Goal: Communication & Community: Answer question/provide support

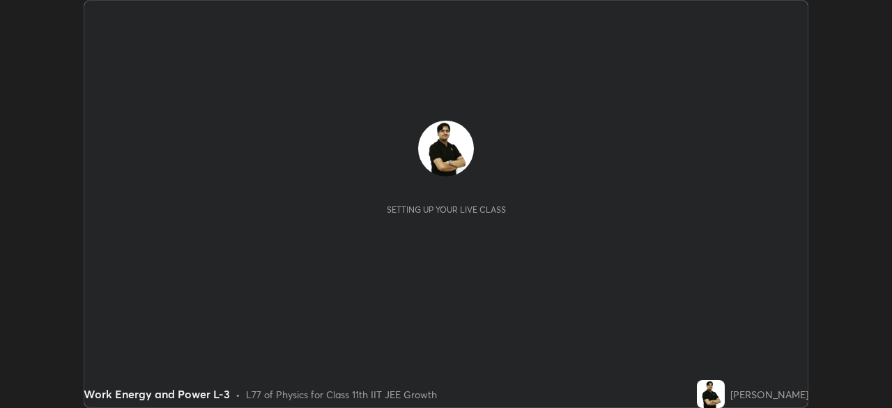
scroll to position [408, 892]
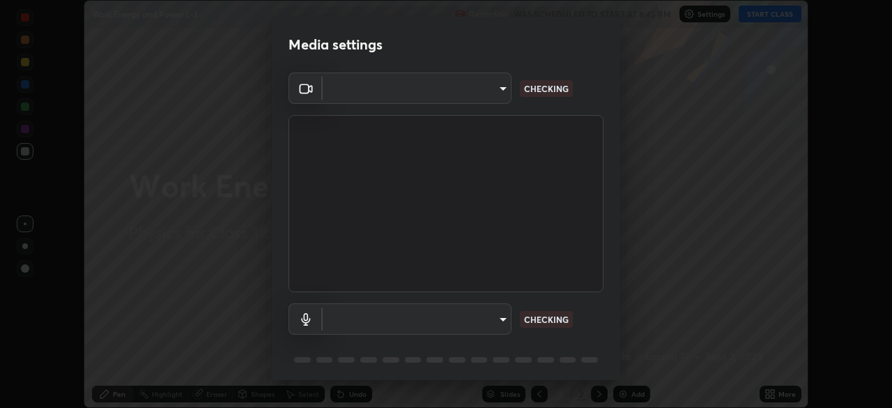
type input "cb8c6b6b4a50c5c6d626de20ccb3fd73f31987ea2ecc1878d3d31a5f1bf4ae53"
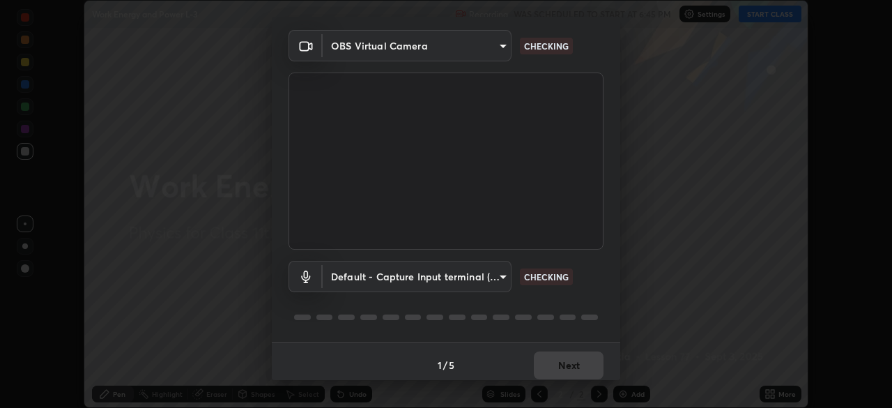
scroll to position [49, 0]
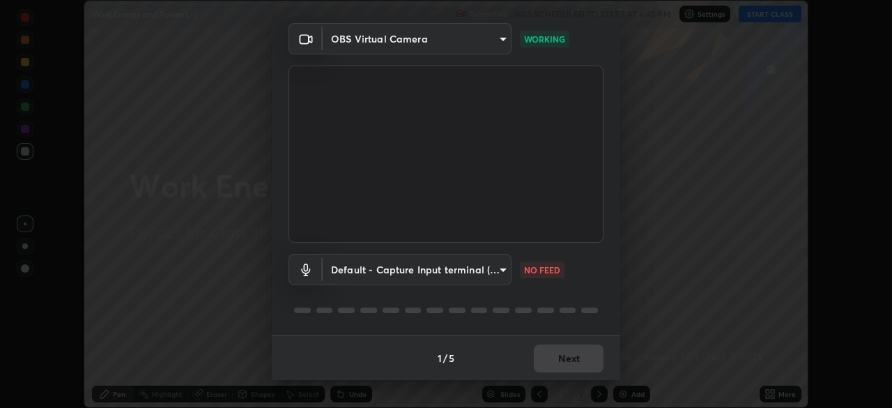
click at [497, 266] on body "Erase all Work Energy and Power L-3 Recording WAS SCHEDULED TO START AT 6:45 PM…" at bounding box center [446, 204] width 892 height 408
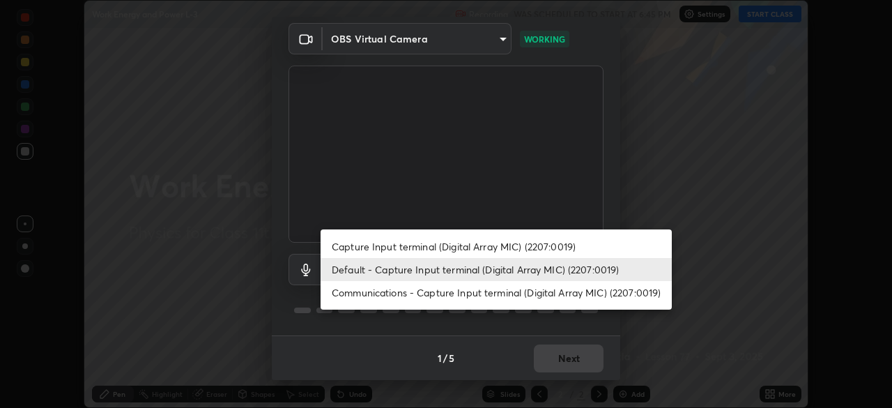
click at [548, 295] on li "Communications - Capture Input terminal (Digital Array MIC) (2207:0019)" at bounding box center [495, 292] width 351 height 23
type input "communications"
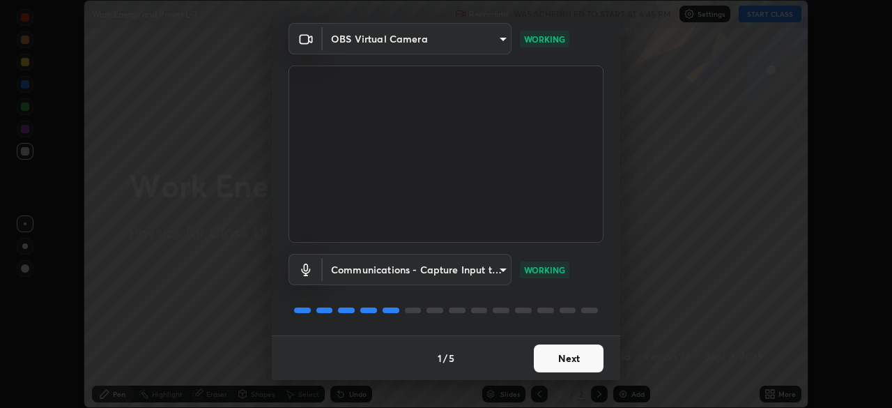
click at [583, 365] on button "Next" at bounding box center [569, 358] width 70 height 28
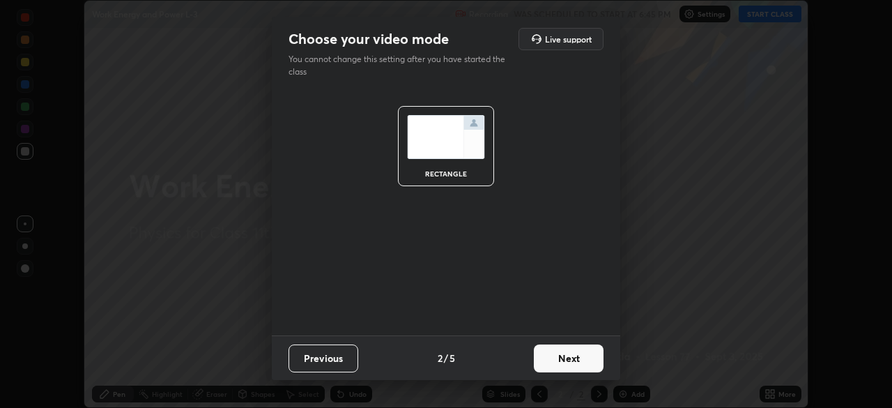
scroll to position [0, 0]
click at [591, 364] on button "Next" at bounding box center [569, 358] width 70 height 28
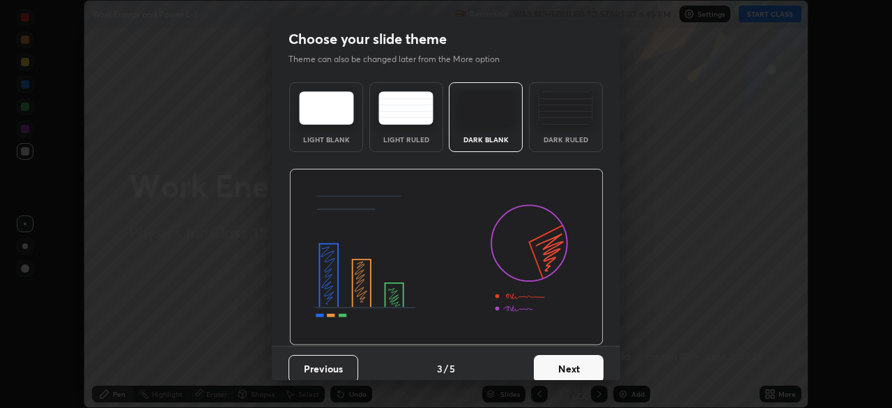
click at [596, 366] on button "Next" at bounding box center [569, 369] width 70 height 28
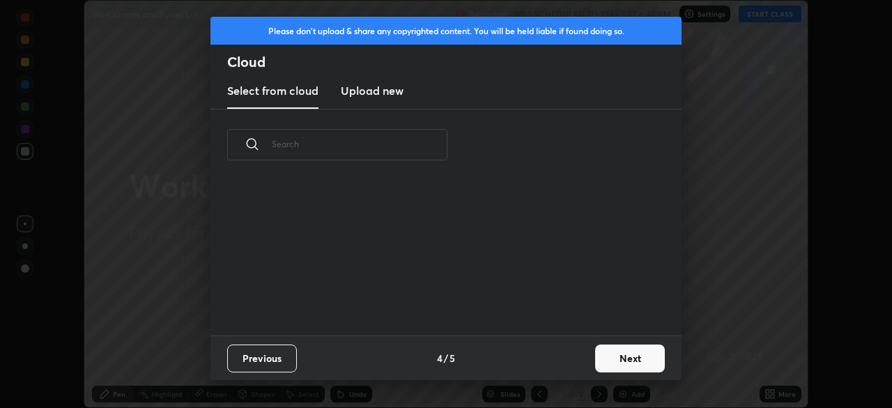
click at [624, 363] on button "Next" at bounding box center [630, 358] width 70 height 28
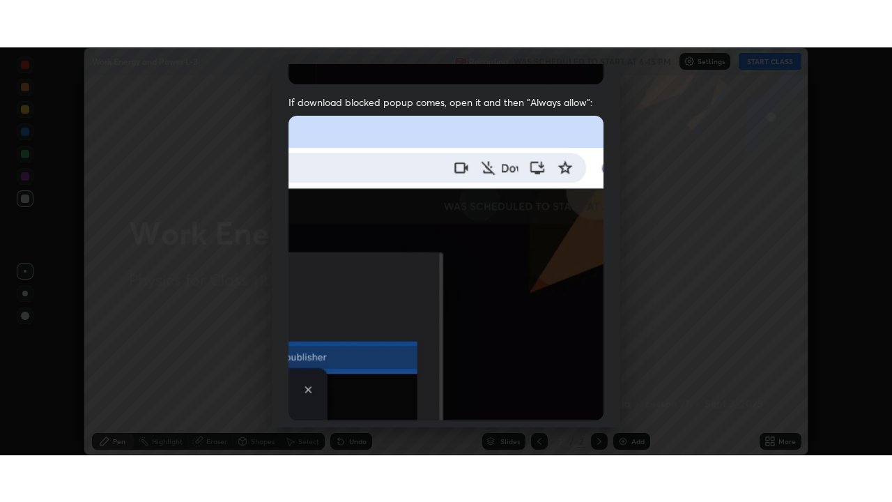
scroll to position [334, 0]
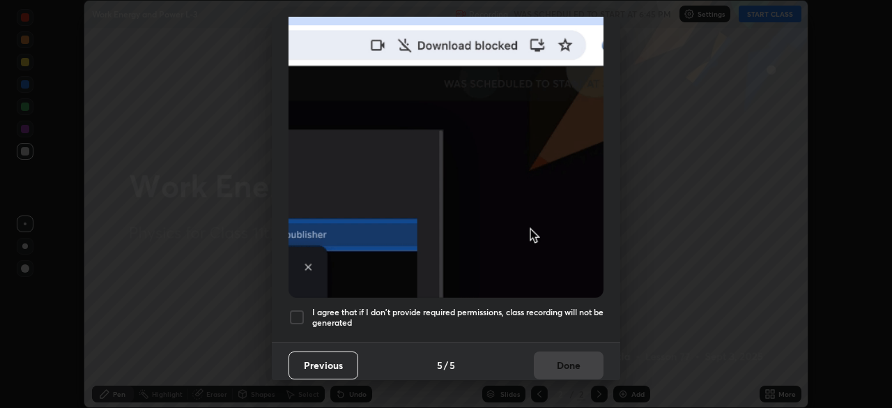
click at [300, 312] on div at bounding box center [296, 317] width 17 height 17
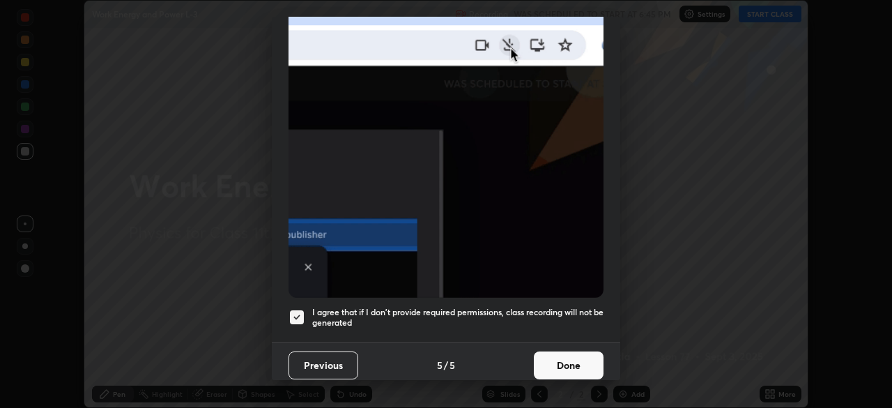
click at [555, 351] on button "Done" at bounding box center [569, 365] width 70 height 28
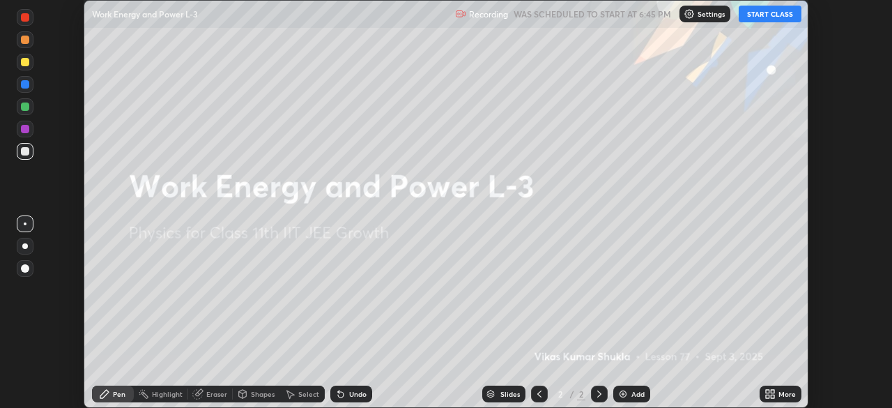
click at [766, 15] on button "START CLASS" at bounding box center [770, 14] width 63 height 17
click at [779, 380] on div "More" at bounding box center [780, 394] width 42 height 28
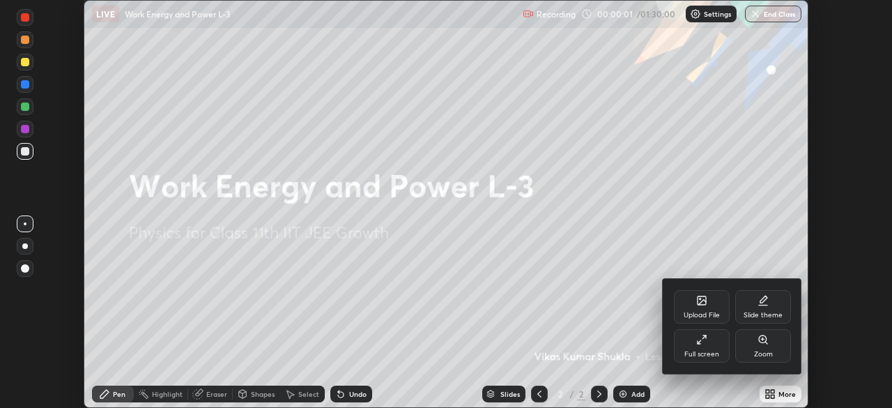
click at [701, 348] on div "Full screen" at bounding box center [702, 345] width 56 height 33
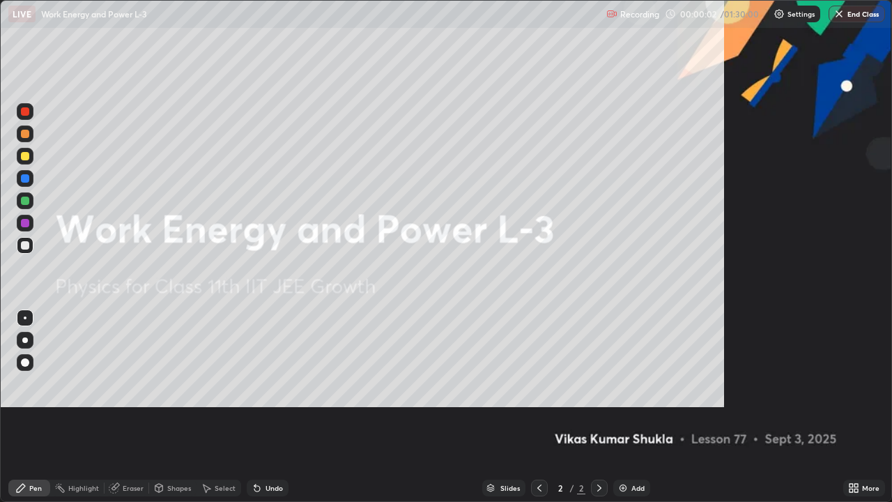
scroll to position [502, 892]
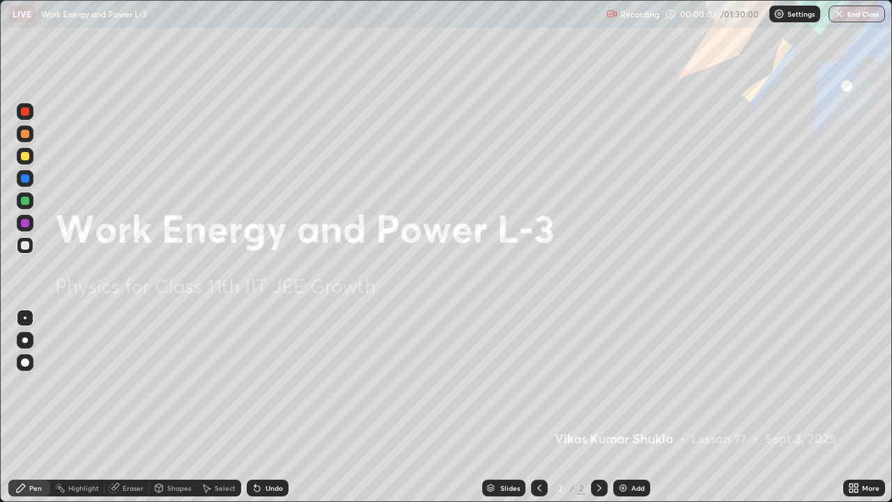
click at [270, 407] on div "Undo" at bounding box center [273, 487] width 17 height 7
click at [632, 407] on div "Add" at bounding box center [631, 487] width 37 height 17
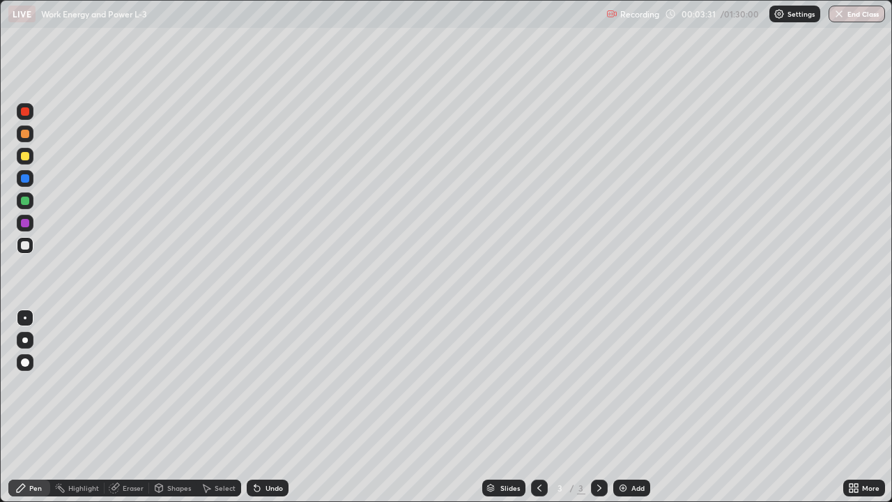
click at [181, 407] on div "Shapes" at bounding box center [179, 487] width 24 height 7
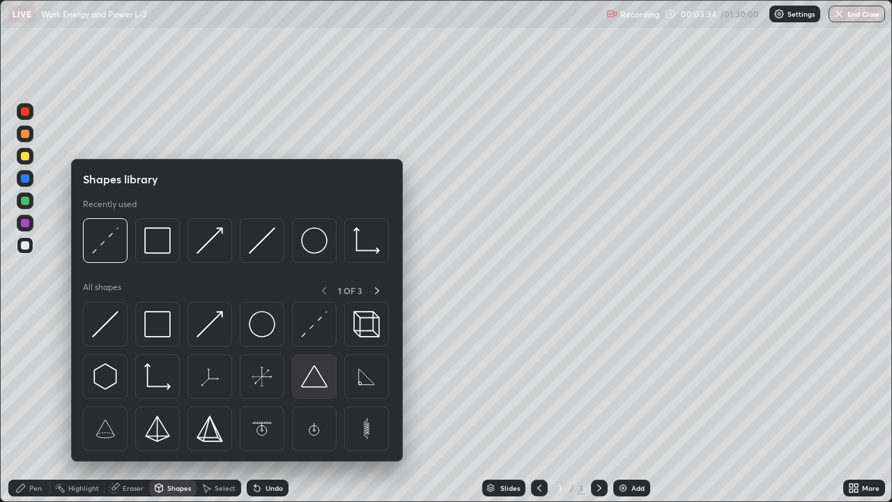
click at [319, 380] on img at bounding box center [314, 376] width 26 height 26
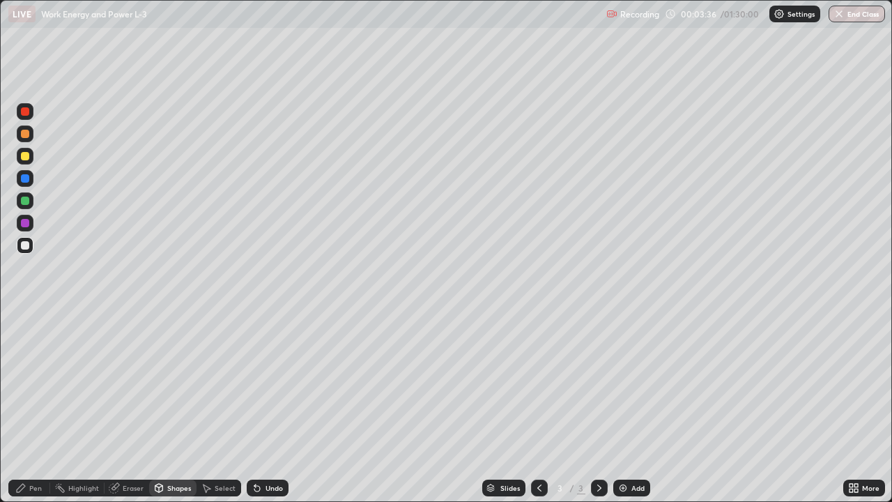
click at [181, 407] on div "Shapes" at bounding box center [179, 487] width 24 height 7
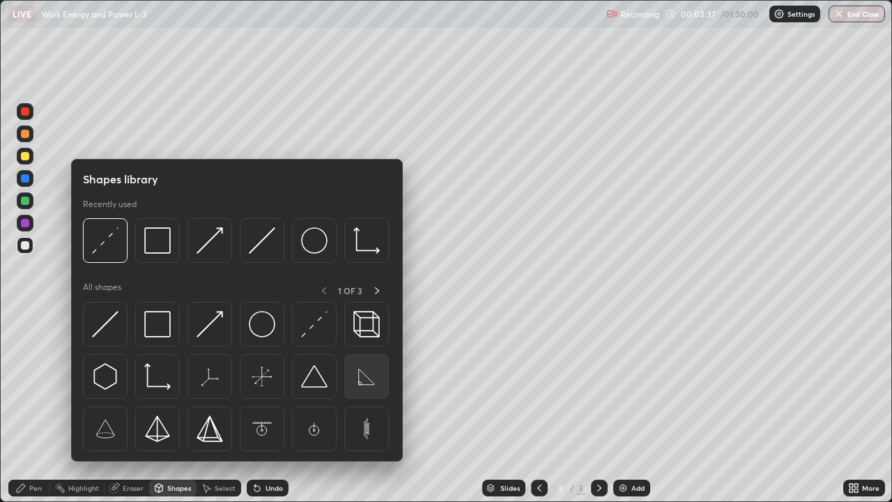
click at [360, 382] on img at bounding box center [366, 376] width 26 height 26
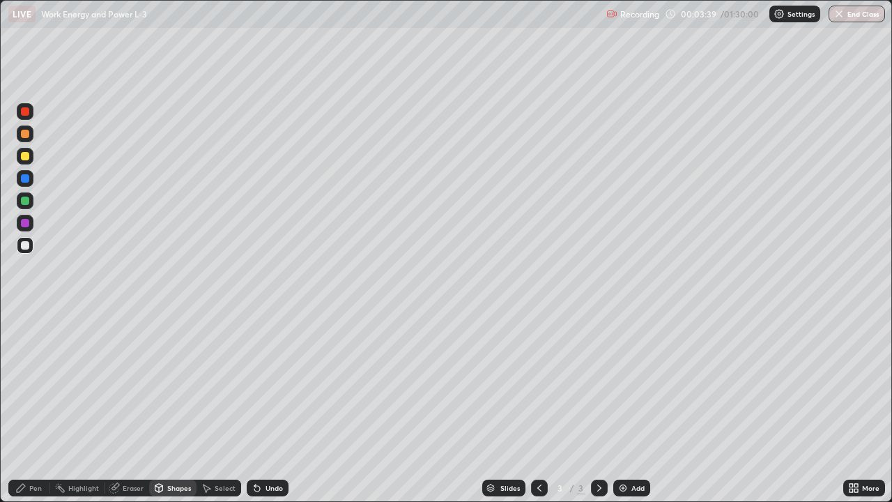
click at [25, 134] on div at bounding box center [25, 134] width 8 height 8
click at [178, 407] on div "Shapes" at bounding box center [179, 487] width 24 height 7
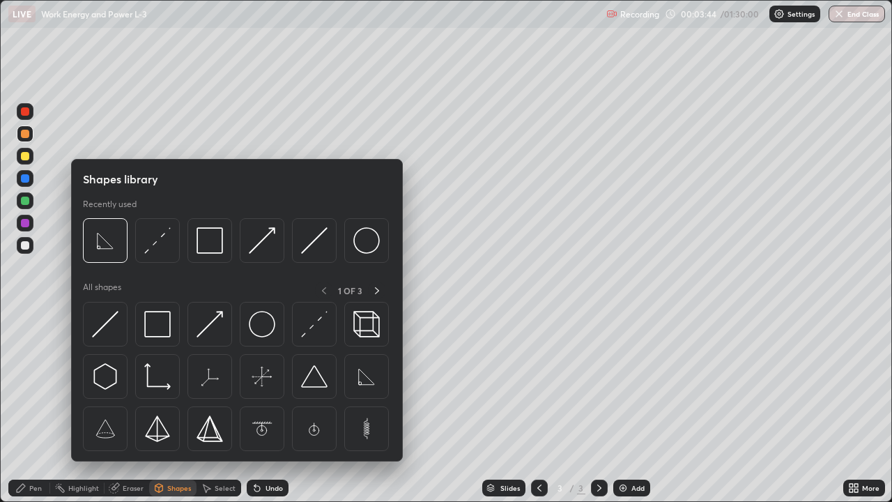
click at [34, 407] on div "Pen" at bounding box center [35, 487] width 13 height 7
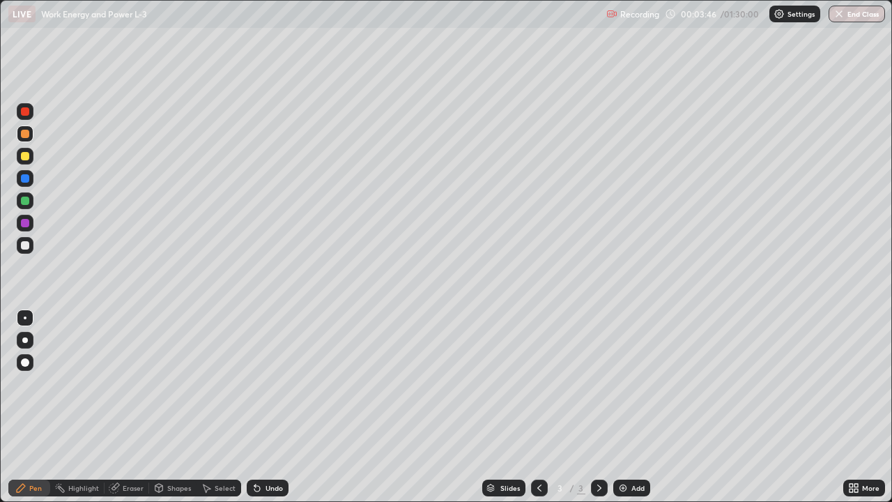
click at [180, 407] on div "Shapes" at bounding box center [179, 487] width 24 height 7
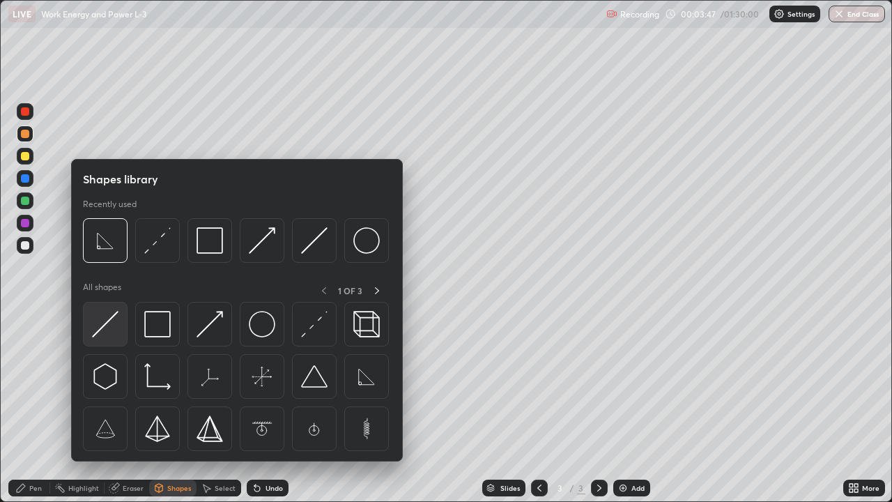
click at [108, 318] on img at bounding box center [105, 324] width 26 height 26
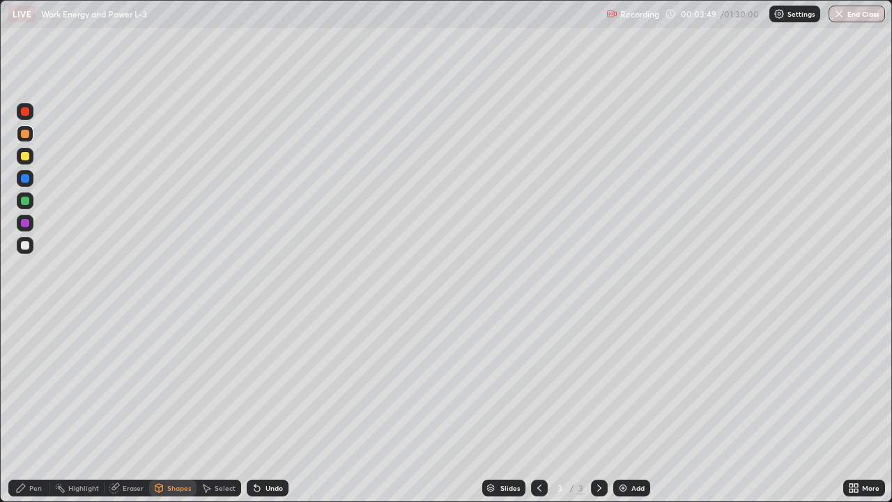
click at [26, 155] on div at bounding box center [25, 156] width 8 height 8
click at [222, 407] on div "Select" at bounding box center [225, 487] width 21 height 7
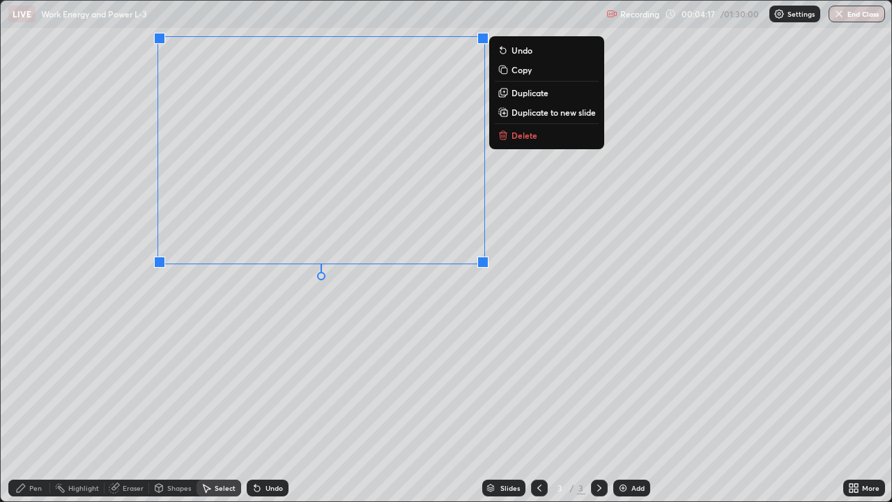
click at [95, 204] on div "0 ° Undo Copy Duplicate Duplicate to new slide Delete" at bounding box center [446, 251] width 890 height 500
click at [110, 203] on div "0 ° Undo Copy Duplicate Duplicate to new slide Delete" at bounding box center [446, 251] width 890 height 500
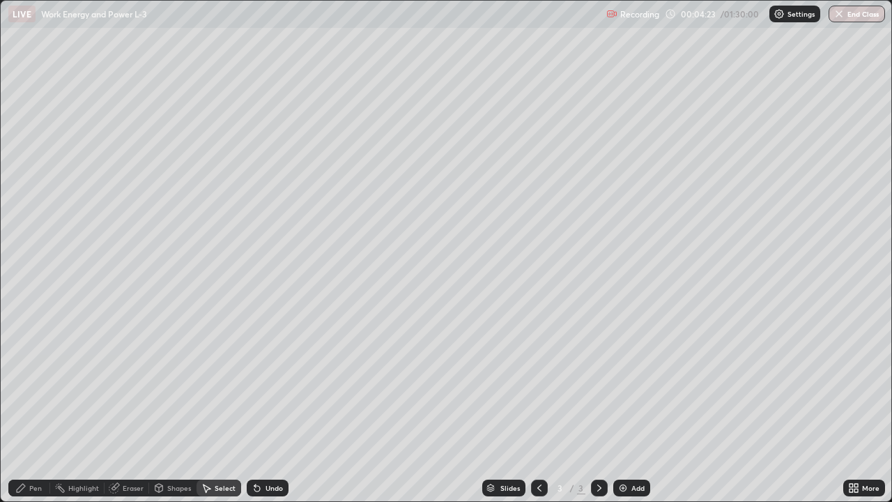
click at [180, 407] on div "Shapes" at bounding box center [172, 487] width 47 height 17
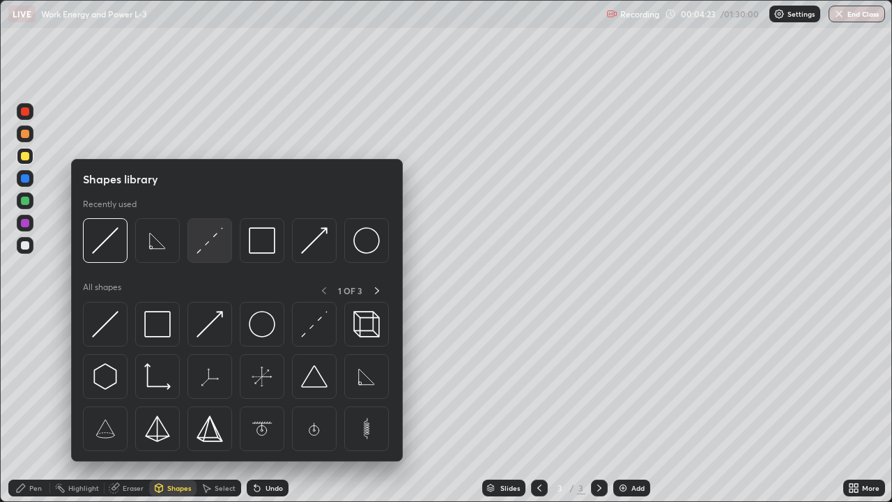
click at [208, 243] on img at bounding box center [209, 240] width 26 height 26
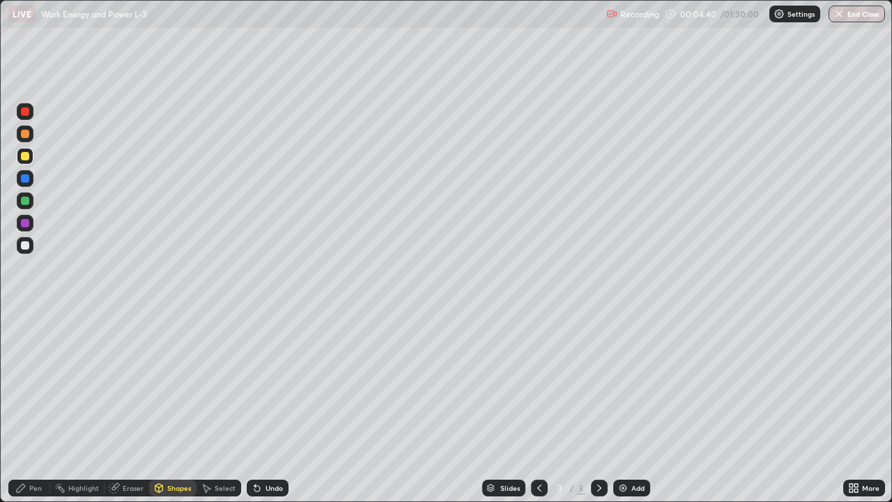
click at [171, 407] on div "Shapes" at bounding box center [179, 487] width 24 height 7
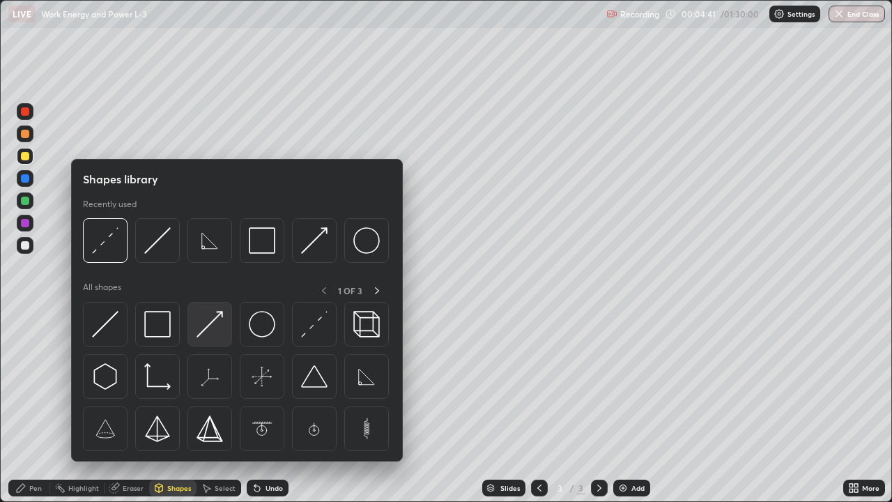
click at [210, 320] on img at bounding box center [209, 324] width 26 height 26
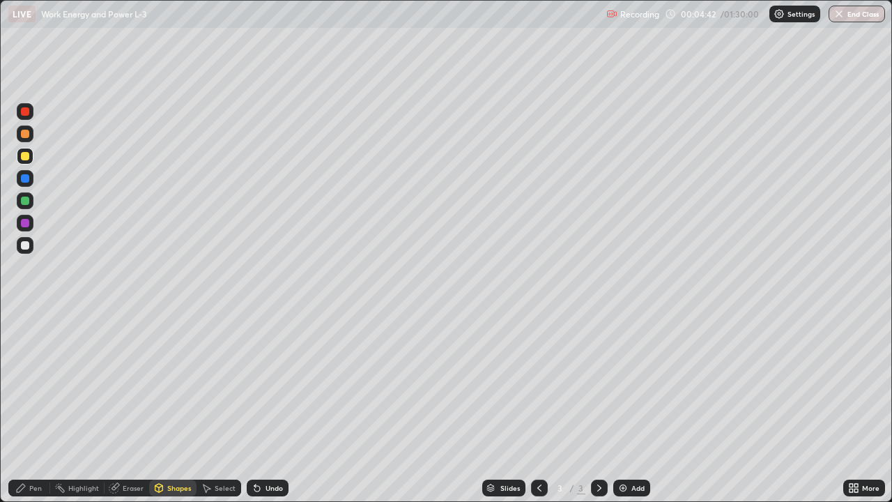
click at [25, 180] on div at bounding box center [25, 178] width 8 height 8
click at [276, 407] on div "Undo" at bounding box center [268, 487] width 42 height 17
click at [40, 407] on div "Pen" at bounding box center [35, 487] width 13 height 7
click at [24, 250] on div at bounding box center [25, 245] width 17 height 17
click at [26, 111] on div at bounding box center [25, 111] width 8 height 8
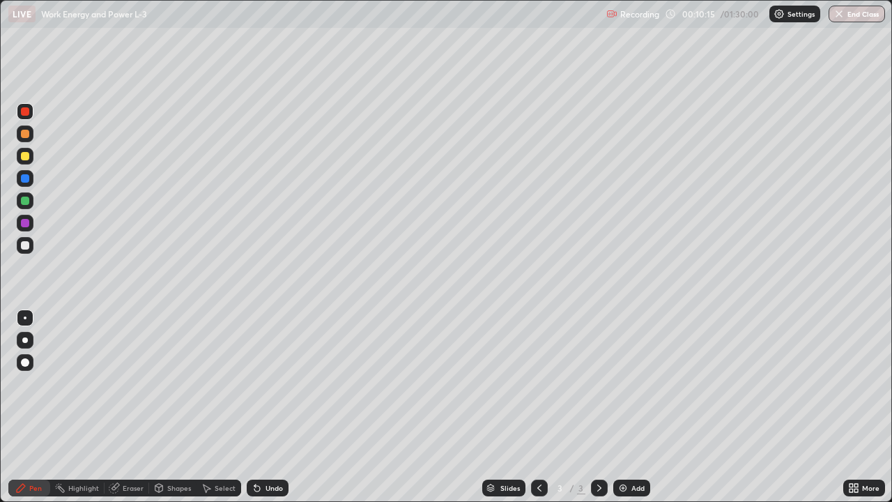
click at [177, 407] on div "Shapes" at bounding box center [172, 487] width 47 height 17
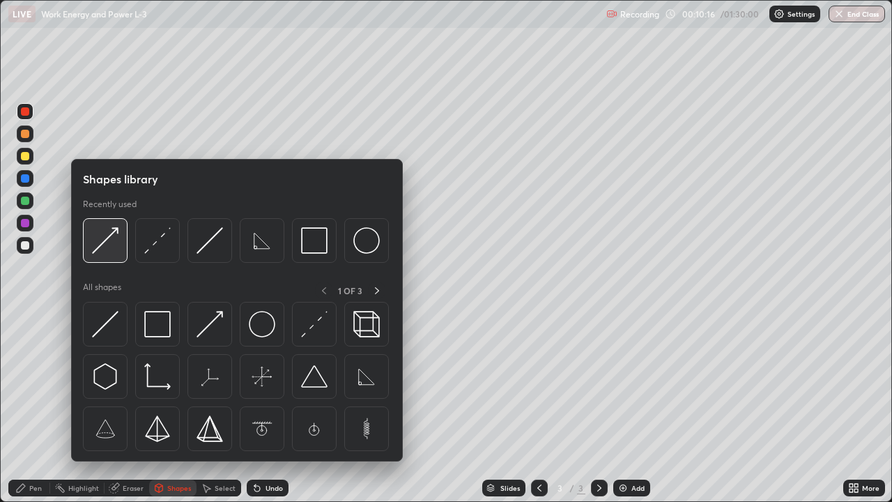
click at [106, 243] on img at bounding box center [105, 240] width 26 height 26
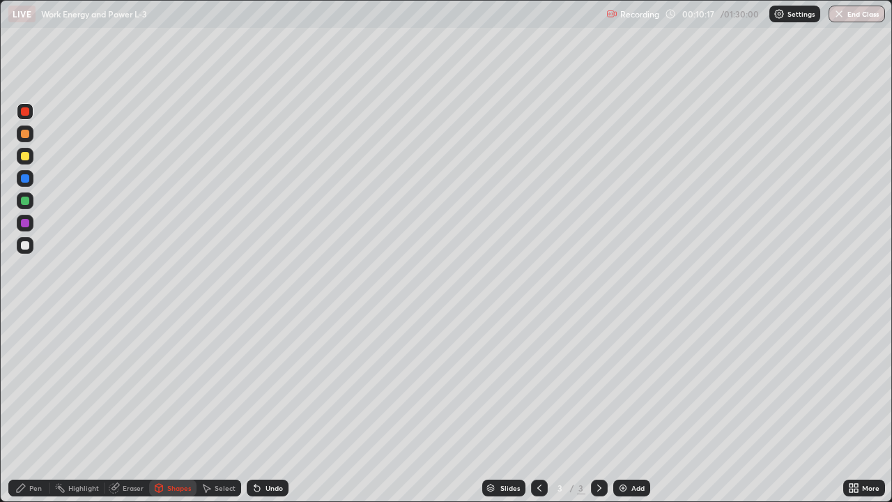
click at [27, 221] on div at bounding box center [25, 223] width 8 height 8
click at [24, 180] on div at bounding box center [25, 178] width 8 height 8
click at [26, 134] on div at bounding box center [25, 134] width 8 height 8
click at [26, 110] on div at bounding box center [25, 111] width 8 height 8
click at [27, 155] on div at bounding box center [25, 156] width 8 height 8
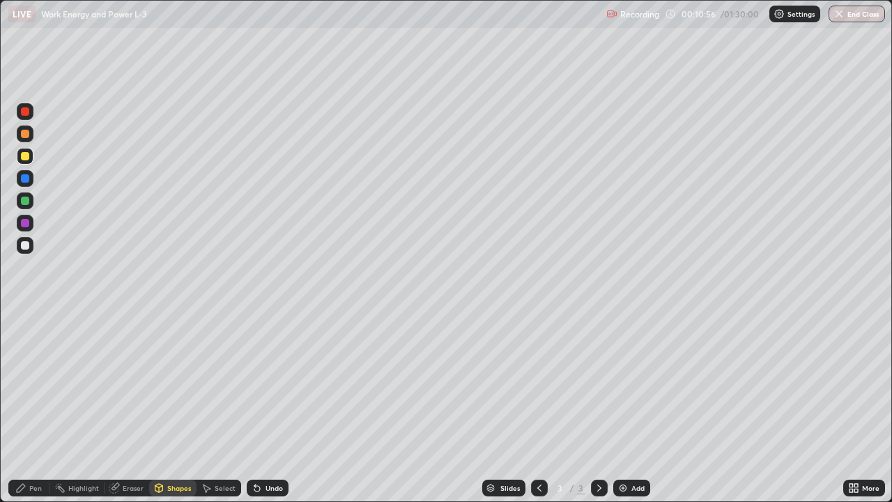
click at [26, 199] on div at bounding box center [25, 200] width 8 height 8
click at [20, 407] on div "Pen" at bounding box center [29, 487] width 42 height 17
click at [26, 245] on div at bounding box center [25, 245] width 8 height 8
click at [646, 407] on div "Add" at bounding box center [631, 487] width 37 height 17
click at [177, 407] on div "Shapes" at bounding box center [172, 487] width 47 height 17
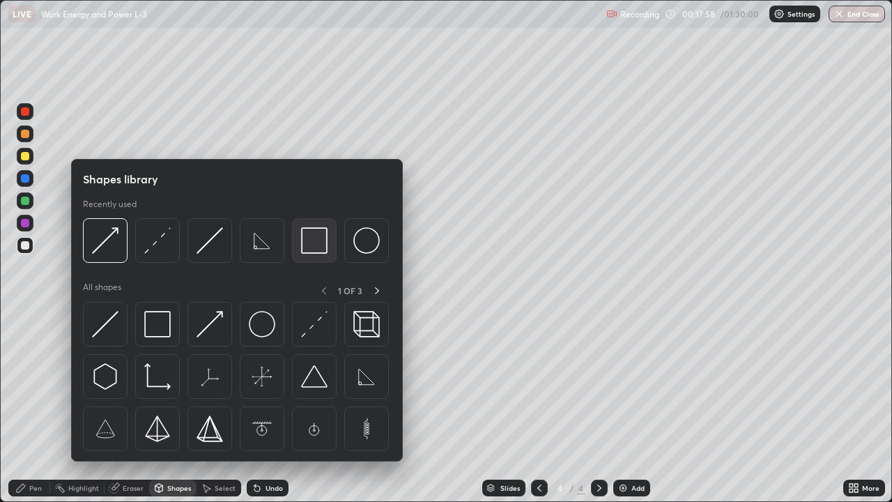
click at [307, 247] on img at bounding box center [314, 240] width 26 height 26
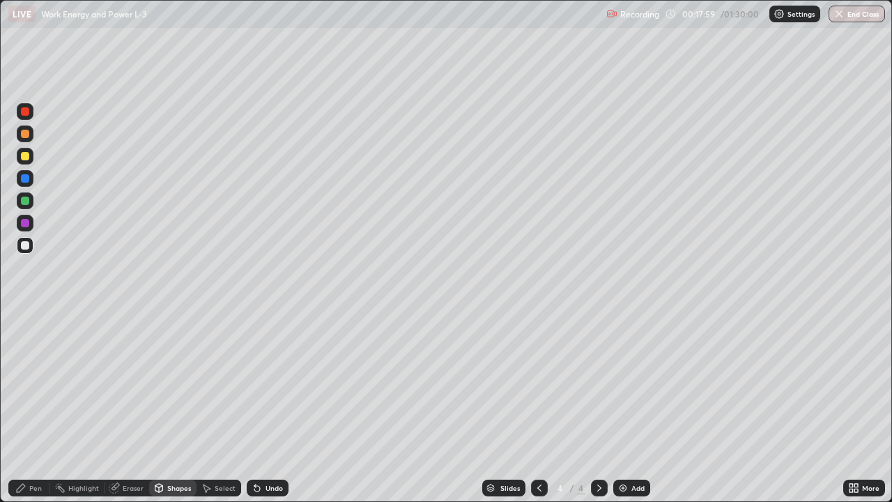
click at [25, 155] on div at bounding box center [25, 156] width 8 height 8
click at [24, 201] on div at bounding box center [25, 200] width 8 height 8
click at [175, 407] on div "Shapes" at bounding box center [179, 487] width 24 height 7
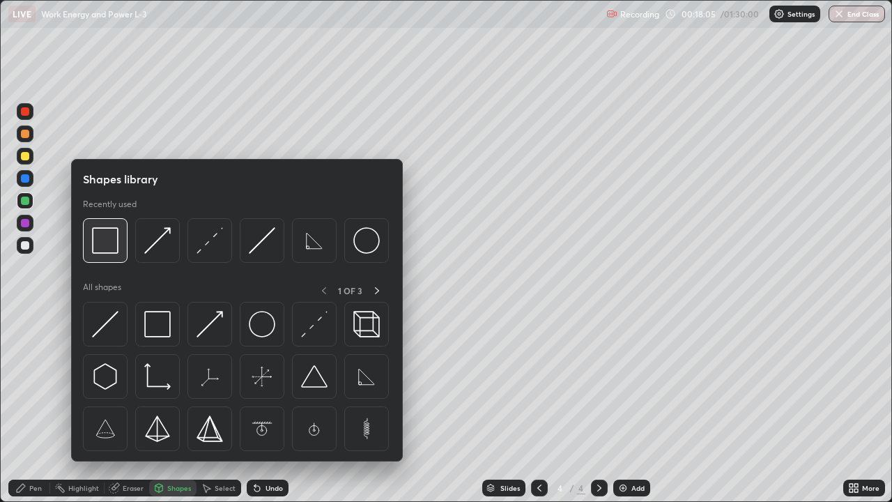
click at [109, 247] on img at bounding box center [105, 240] width 26 height 26
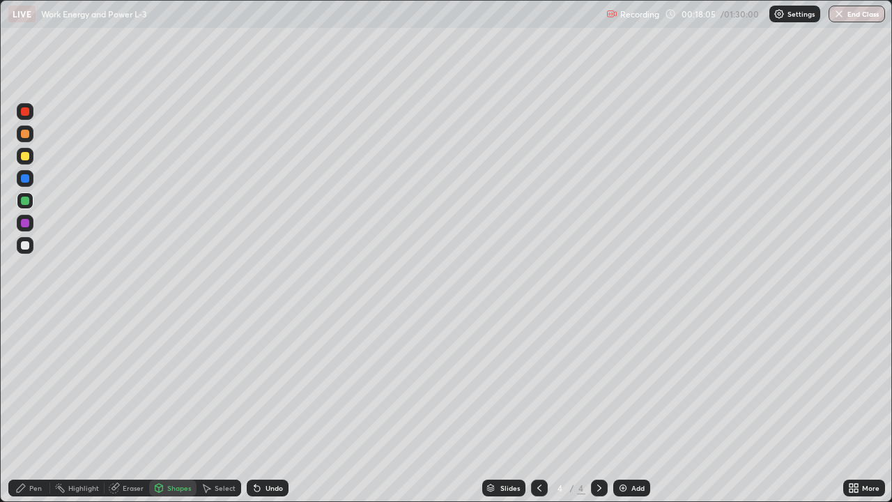
click at [23, 245] on div at bounding box center [25, 245] width 8 height 8
click at [176, 407] on div "Shapes" at bounding box center [179, 487] width 24 height 7
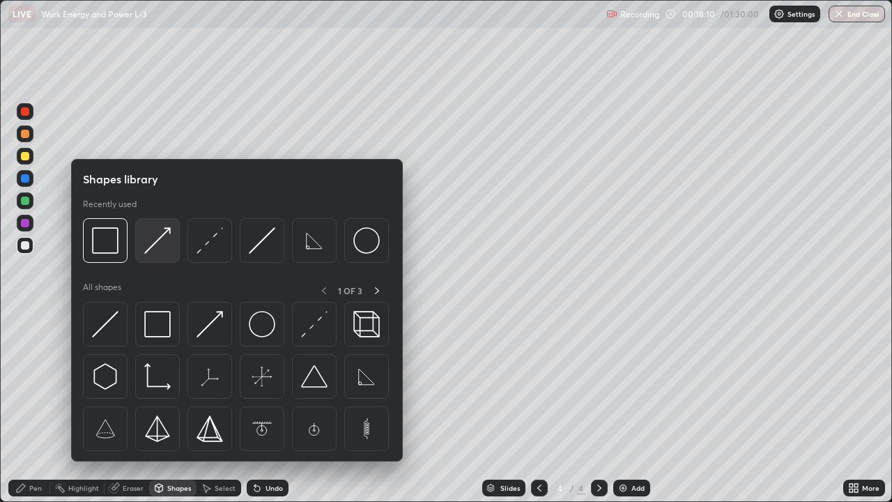
click at [150, 248] on img at bounding box center [157, 240] width 26 height 26
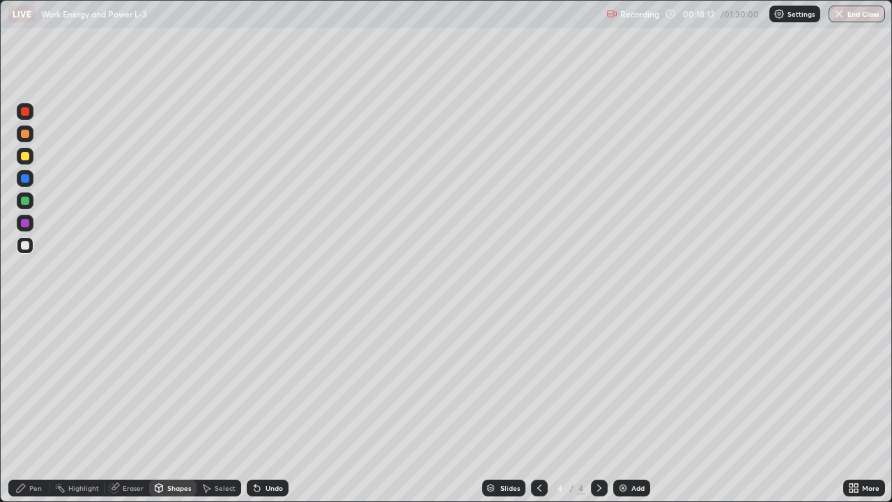
click at [26, 175] on div at bounding box center [25, 178] width 8 height 8
click at [174, 407] on div "Shapes" at bounding box center [179, 487] width 24 height 7
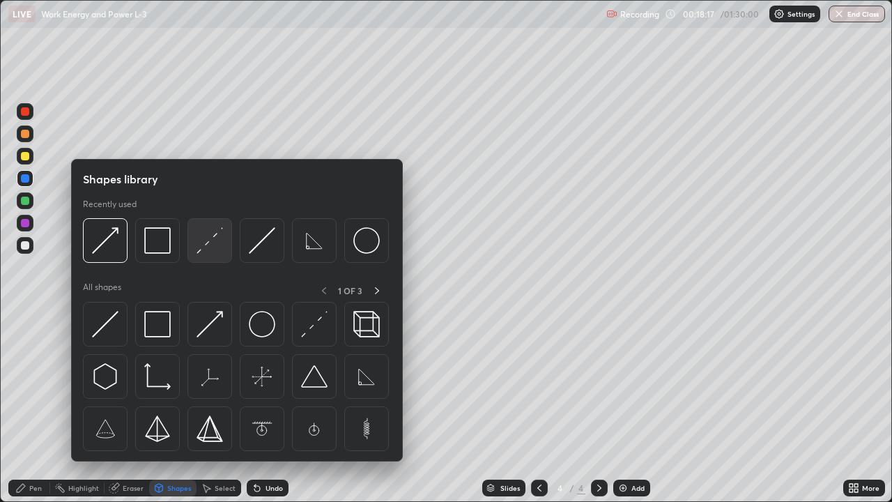
click at [208, 245] on img at bounding box center [209, 240] width 26 height 26
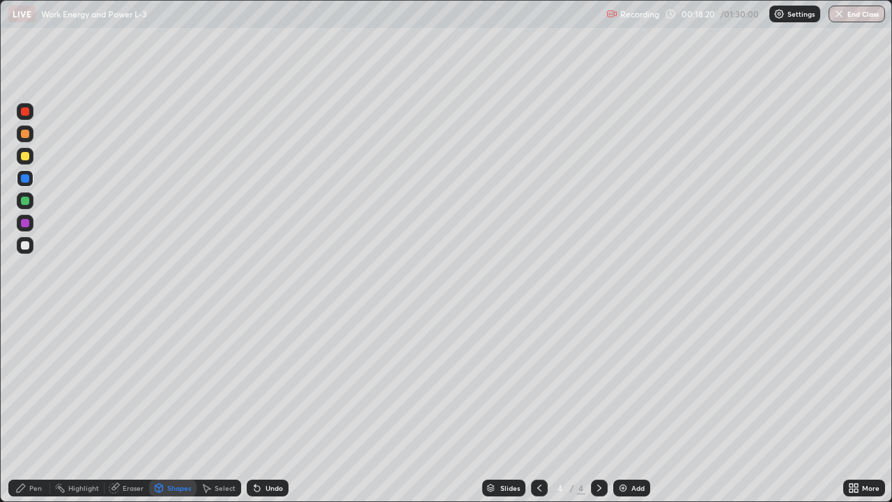
click at [35, 407] on div "Pen" at bounding box center [35, 487] width 13 height 7
click at [25, 245] on div at bounding box center [25, 245] width 8 height 8
click at [26, 217] on div at bounding box center [25, 223] width 17 height 17
click at [28, 112] on div at bounding box center [25, 111] width 8 height 8
click at [275, 407] on div "Undo" at bounding box center [273, 487] width 17 height 7
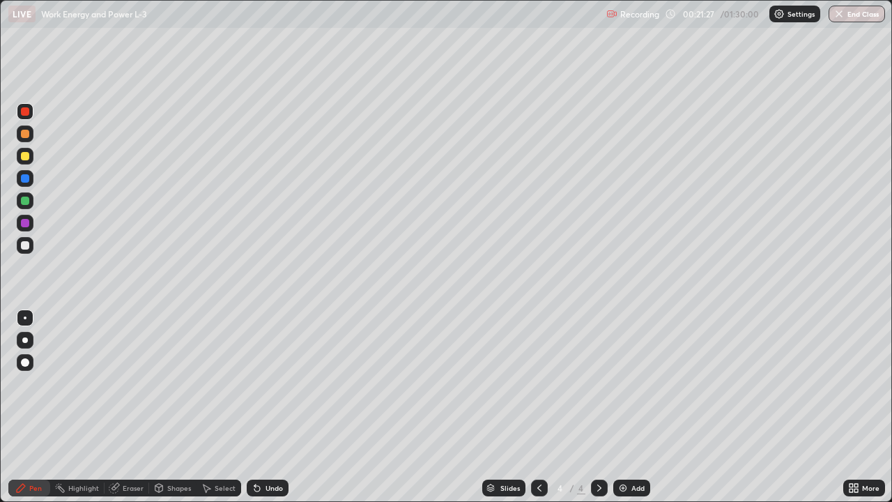
click at [270, 407] on div "Undo" at bounding box center [268, 487] width 42 height 17
click at [272, 407] on div "Undo" at bounding box center [273, 487] width 17 height 7
click at [222, 407] on div "Select" at bounding box center [225, 487] width 21 height 7
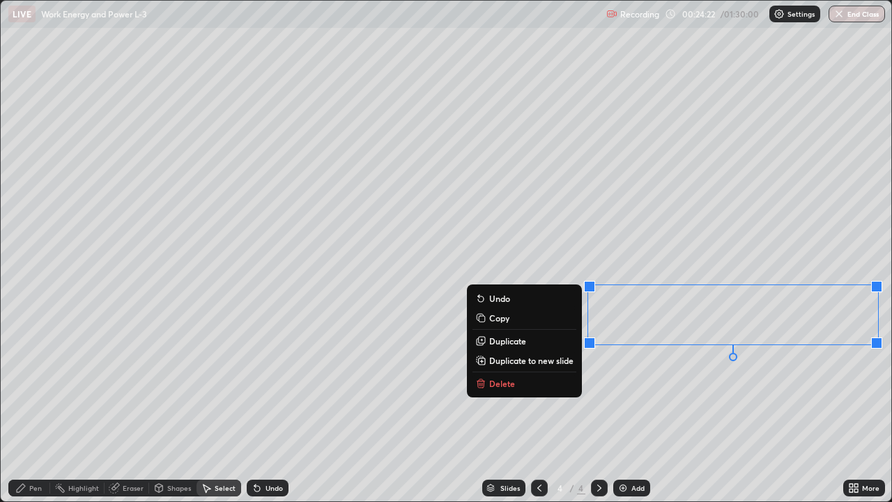
click at [752, 407] on div "0 ° Undo Copy Duplicate Duplicate to new slide Delete" at bounding box center [446, 251] width 890 height 500
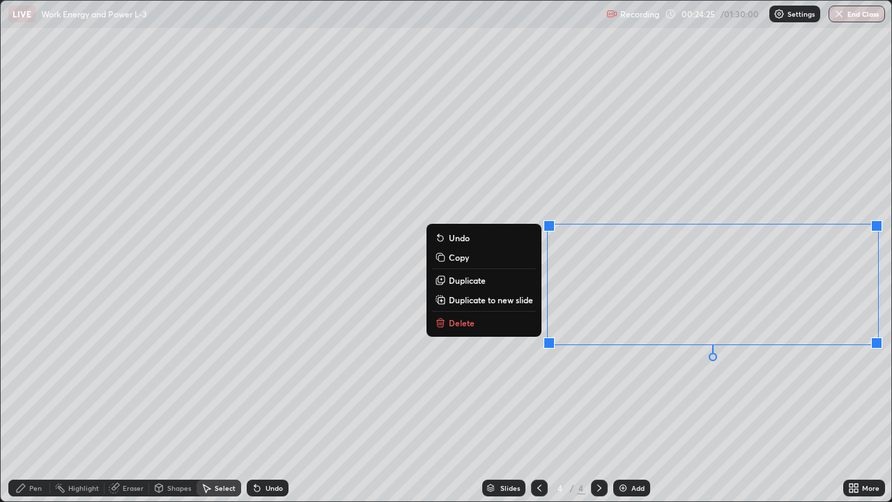
click at [512, 297] on p "Duplicate to new slide" at bounding box center [491, 299] width 84 height 11
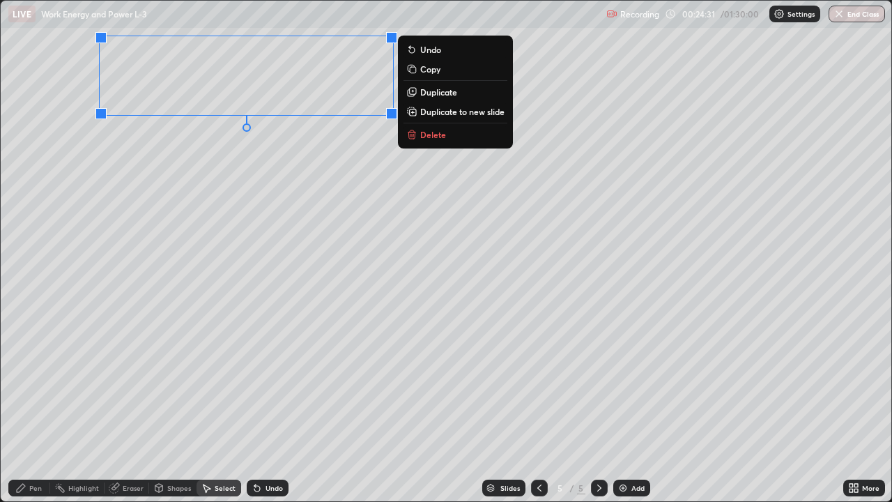
click at [177, 275] on div "0 ° Undo Copy Duplicate Duplicate to new slide Delete" at bounding box center [446, 251] width 890 height 500
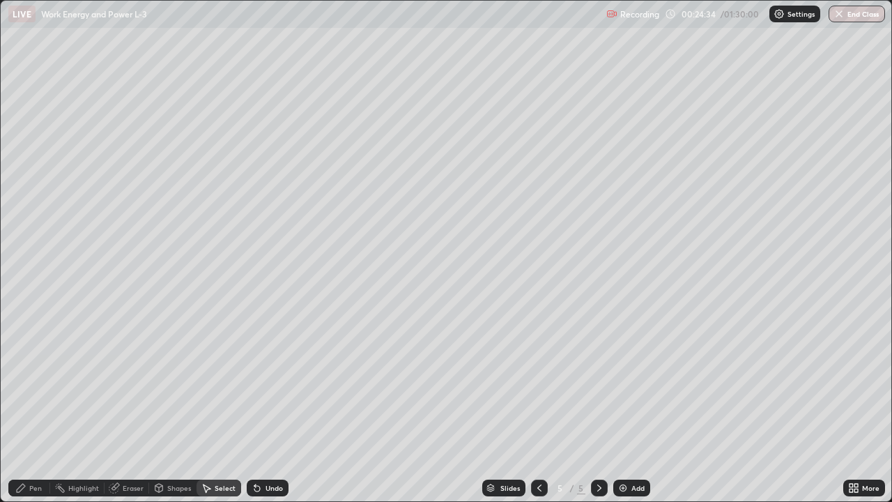
click at [123, 407] on div "Eraser" at bounding box center [133, 487] width 21 height 7
click at [41, 407] on div "Pen" at bounding box center [29, 487] width 42 height 17
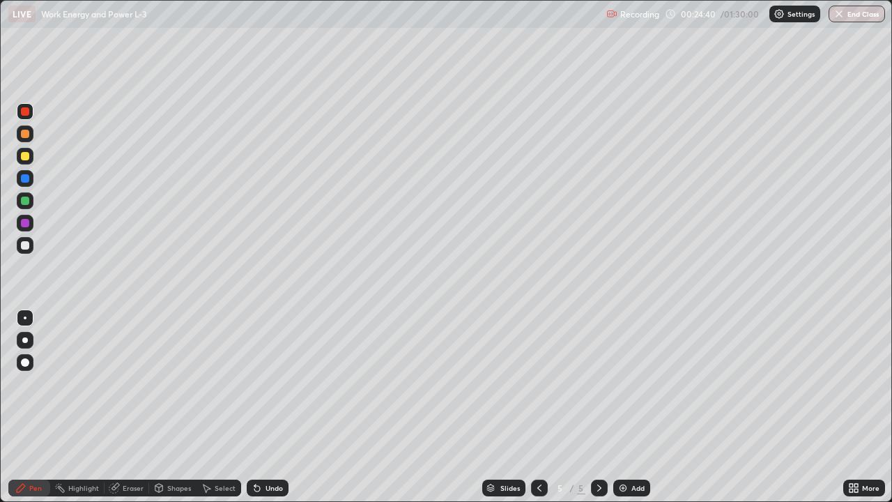
click at [28, 245] on div at bounding box center [25, 245] width 8 height 8
click at [545, 407] on div at bounding box center [539, 487] width 17 height 17
click at [598, 407] on icon at bounding box center [599, 487] width 4 height 7
click at [129, 407] on div "Eraser" at bounding box center [133, 487] width 21 height 7
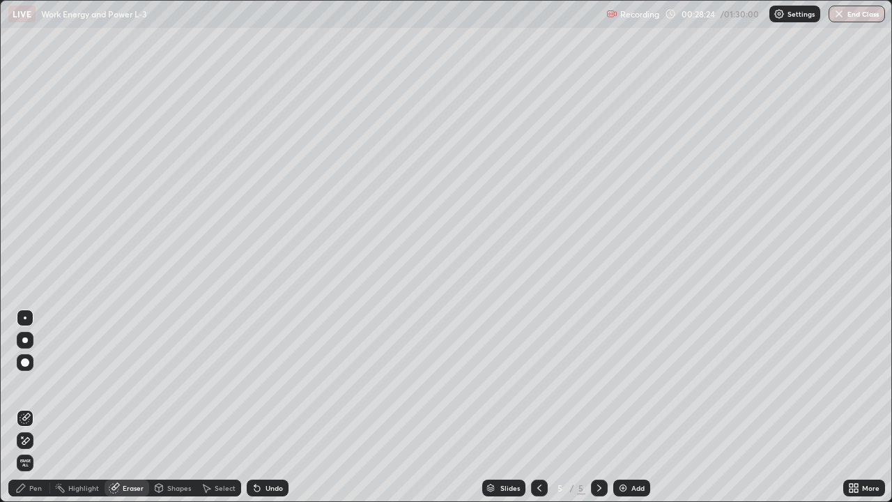
click at [31, 407] on div "Pen" at bounding box center [35, 487] width 13 height 7
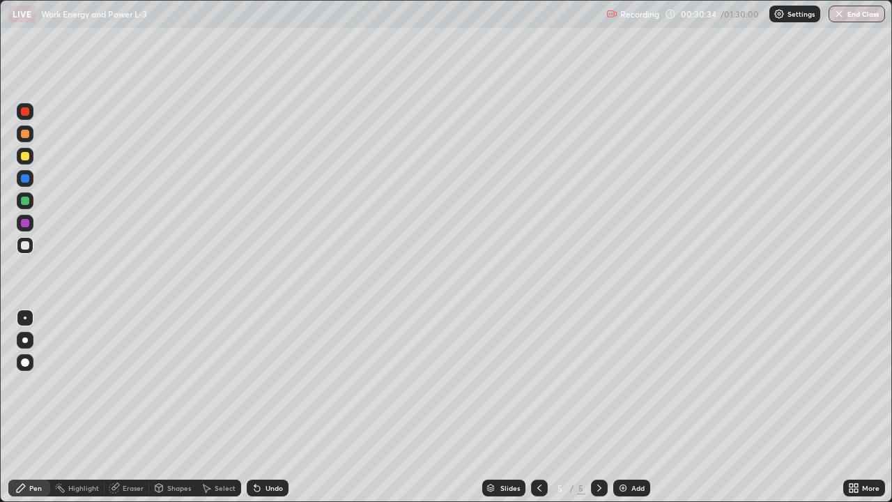
click at [538, 407] on icon at bounding box center [539, 487] width 11 height 11
click at [591, 407] on div at bounding box center [599, 487] width 17 height 17
click at [231, 407] on div "Select" at bounding box center [225, 487] width 21 height 7
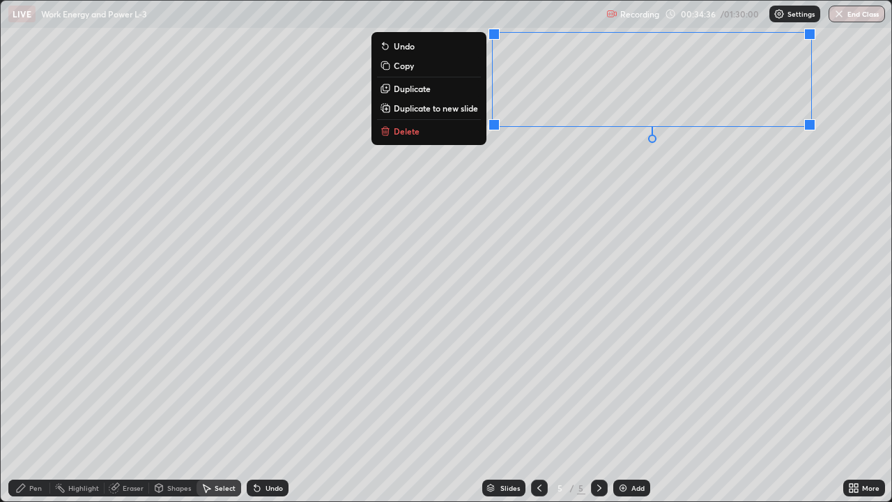
click at [461, 111] on p "Duplicate to new slide" at bounding box center [436, 107] width 84 height 11
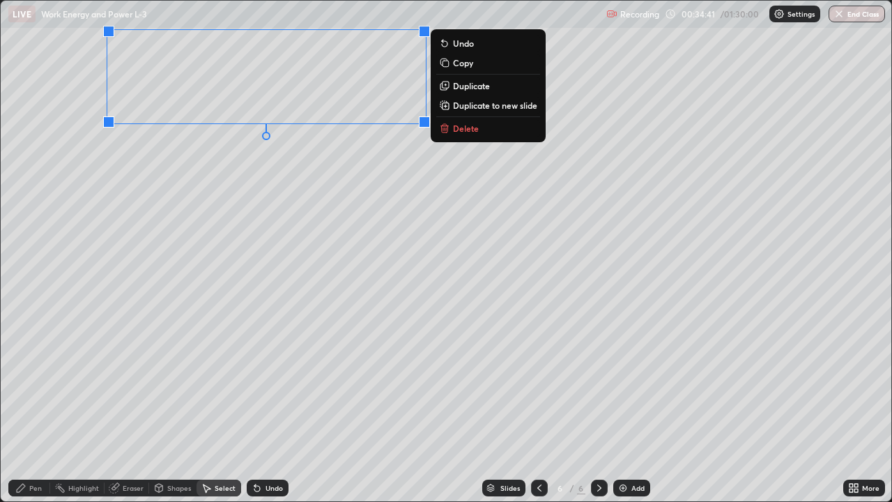
click at [159, 241] on div "0 ° Undo Copy Duplicate Duplicate to new slide Delete" at bounding box center [446, 251] width 890 height 500
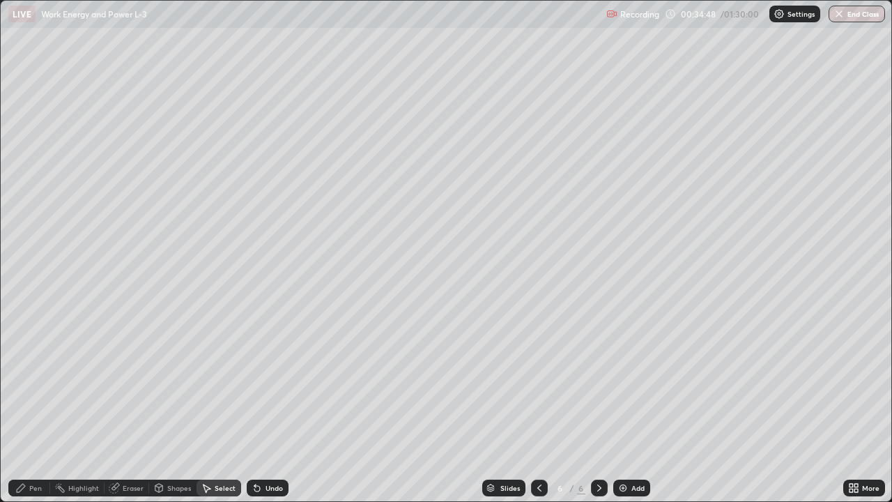
click at [539, 407] on icon at bounding box center [539, 487] width 11 height 11
click at [598, 407] on icon at bounding box center [599, 487] width 11 height 11
click at [42, 407] on div "Pen" at bounding box center [29, 487] width 42 height 17
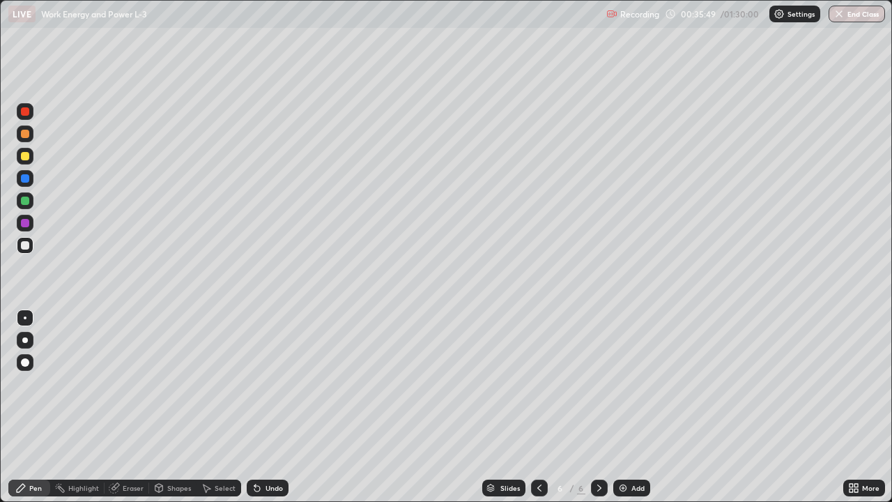
click at [30, 202] on div at bounding box center [25, 200] width 17 height 17
click at [272, 407] on div "Undo" at bounding box center [268, 487] width 42 height 17
click at [268, 407] on div "Undo" at bounding box center [268, 487] width 42 height 17
click at [874, 19] on button "End Class" at bounding box center [856, 14] width 56 height 17
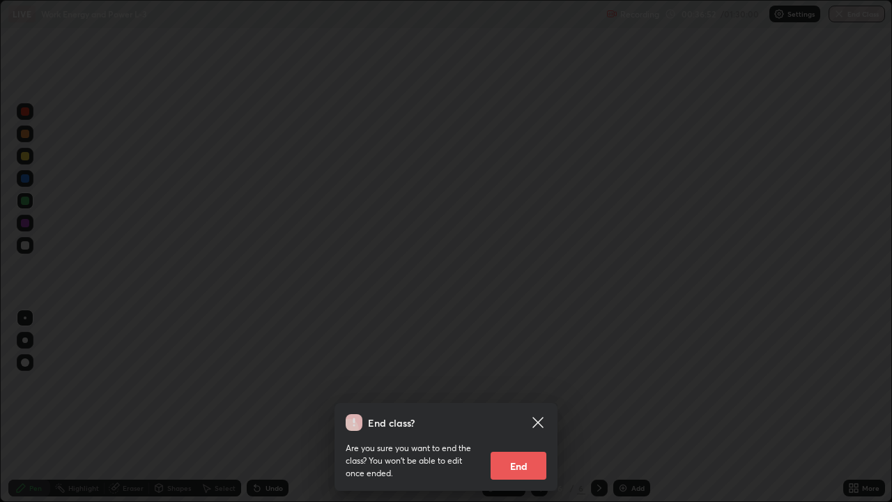
click at [540, 407] on icon at bounding box center [537, 422] width 10 height 10
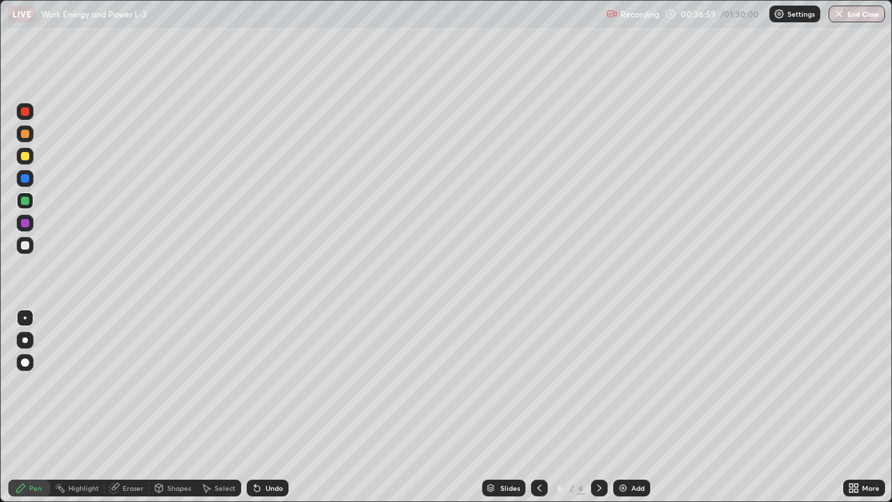
click at [24, 250] on div at bounding box center [25, 245] width 17 height 17
click at [531, 407] on div at bounding box center [539, 487] width 17 height 17
click at [222, 407] on div "Select" at bounding box center [218, 487] width 45 height 17
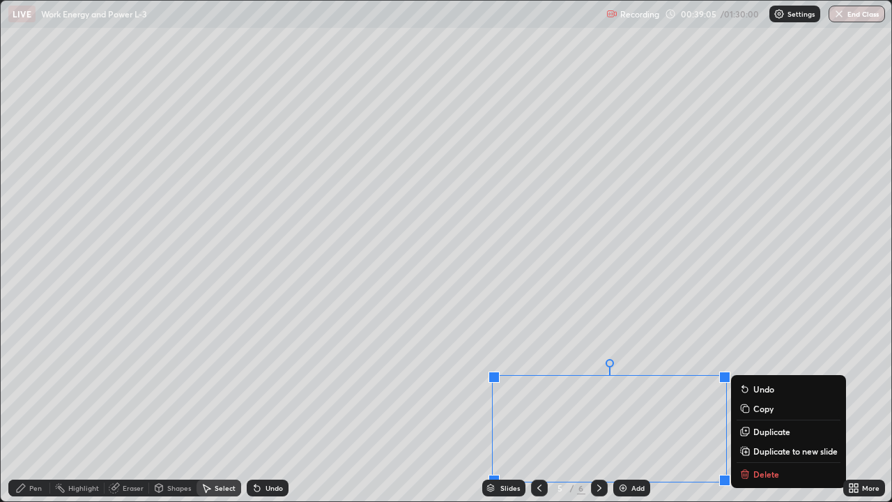
click at [756, 406] on p "Copy" at bounding box center [763, 408] width 20 height 11
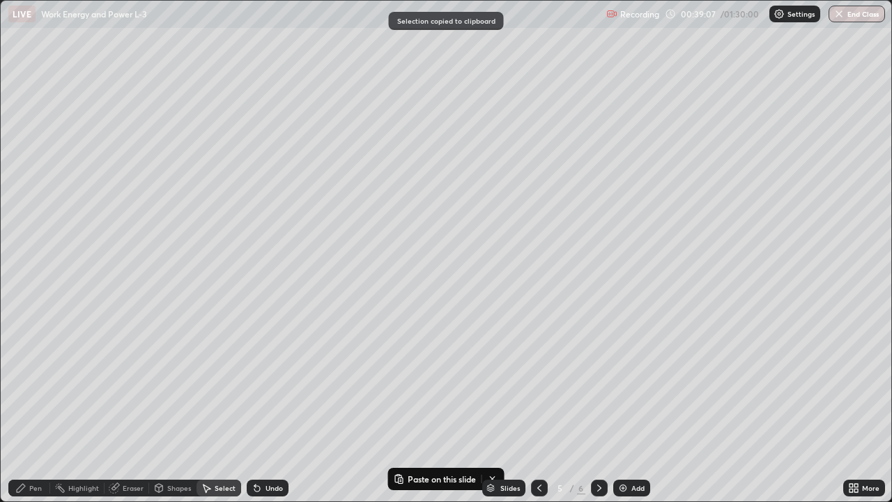
click at [596, 407] on icon at bounding box center [599, 487] width 11 height 11
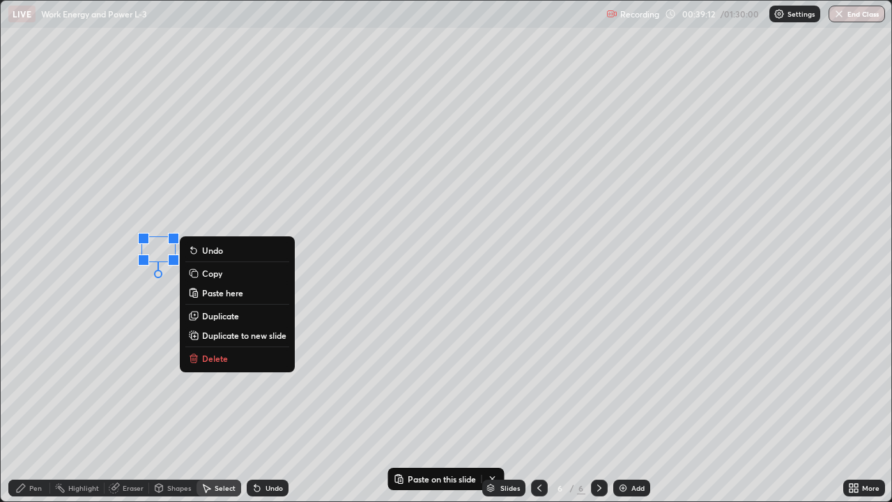
click at [217, 295] on p "Paste here" at bounding box center [222, 292] width 41 height 11
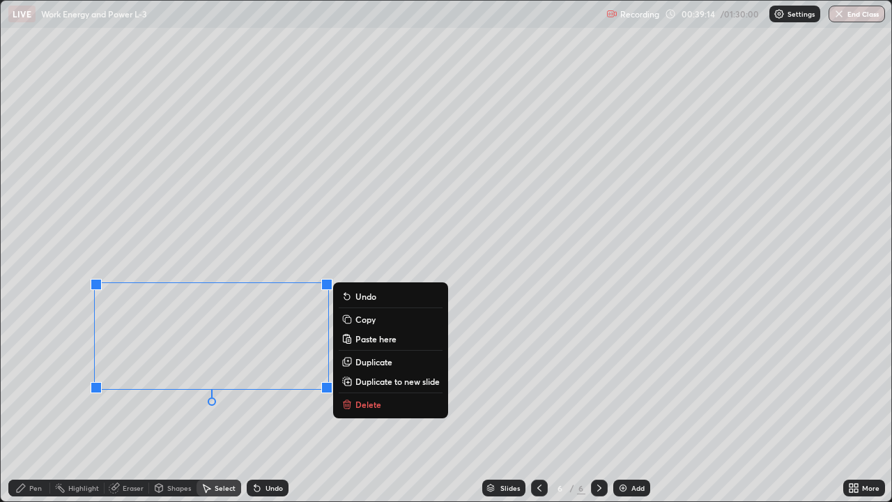
click at [145, 407] on div "0 ° Undo Copy Paste here Duplicate Duplicate to new slide Delete" at bounding box center [446, 251] width 890 height 500
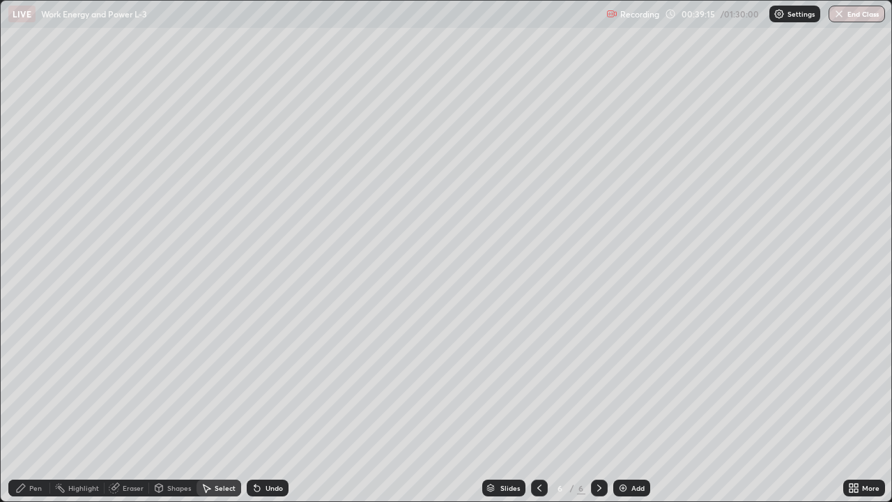
click at [16, 407] on icon at bounding box center [20, 487] width 11 height 11
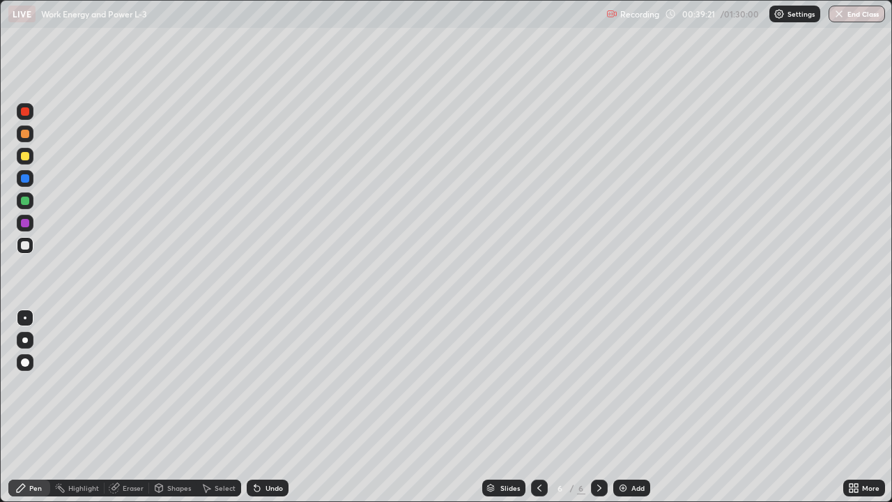
click at [270, 407] on div "Undo" at bounding box center [273, 487] width 17 height 7
click at [129, 407] on div "Eraser" at bounding box center [133, 487] width 21 height 7
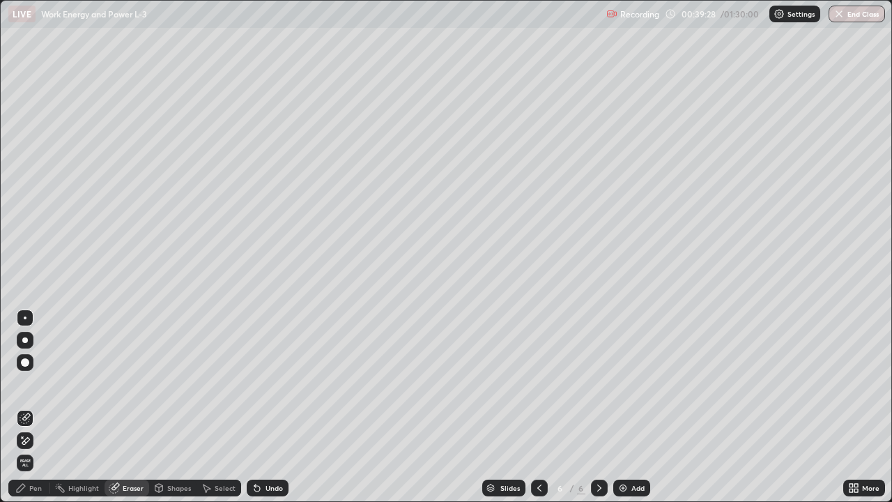
click at [36, 407] on div "Pen" at bounding box center [35, 487] width 13 height 7
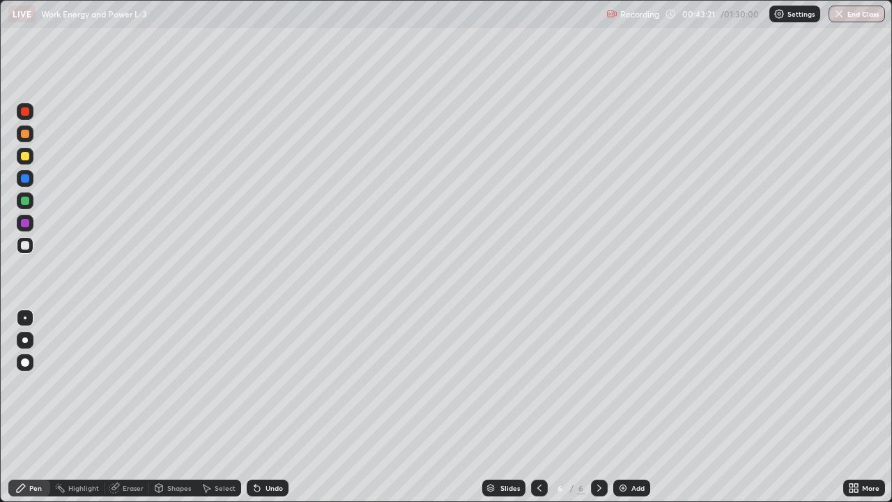
click at [538, 407] on icon at bounding box center [539, 487] width 11 height 11
click at [226, 407] on div "Select" at bounding box center [225, 487] width 21 height 7
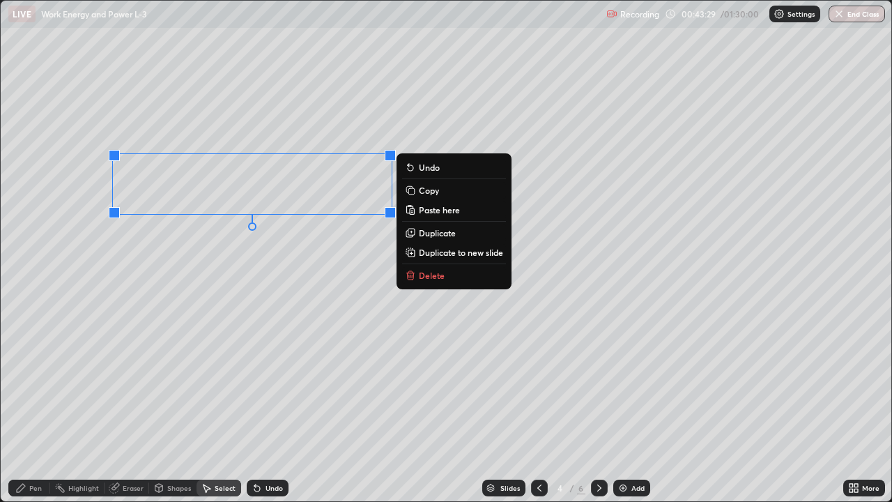
click at [441, 254] on p "Duplicate to new slide" at bounding box center [461, 252] width 84 height 11
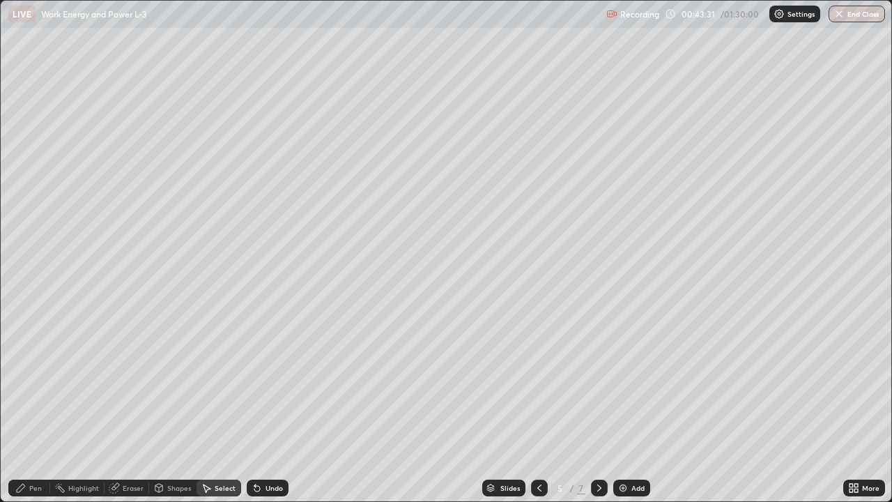
click at [36, 407] on div "Pen" at bounding box center [35, 487] width 13 height 7
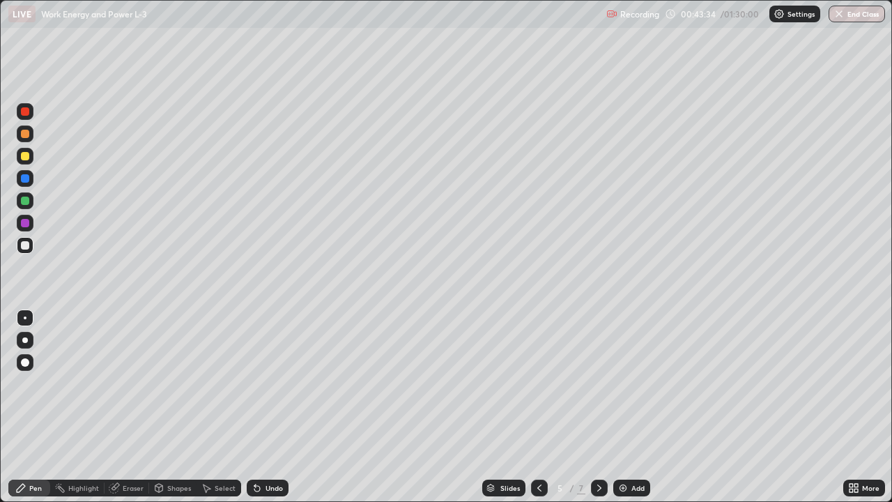
click at [26, 134] on div at bounding box center [25, 134] width 8 height 8
click at [180, 407] on div "Shapes" at bounding box center [179, 487] width 24 height 7
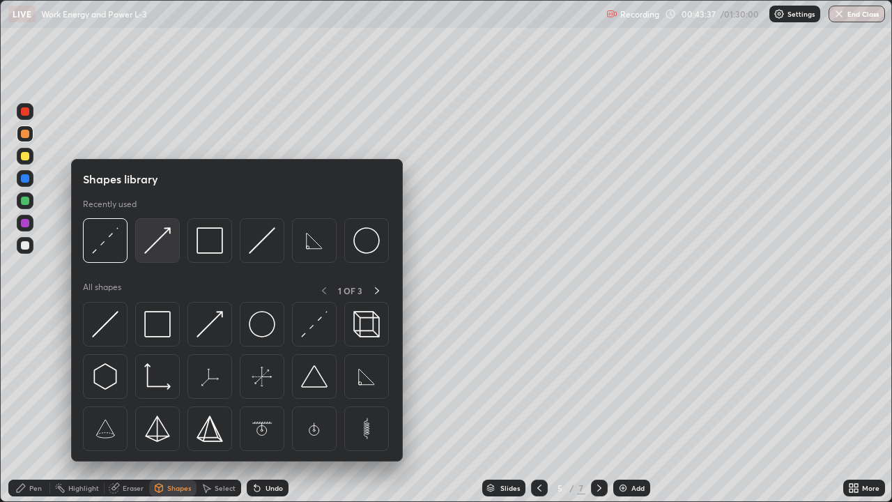
click at [155, 243] on img at bounding box center [157, 240] width 26 height 26
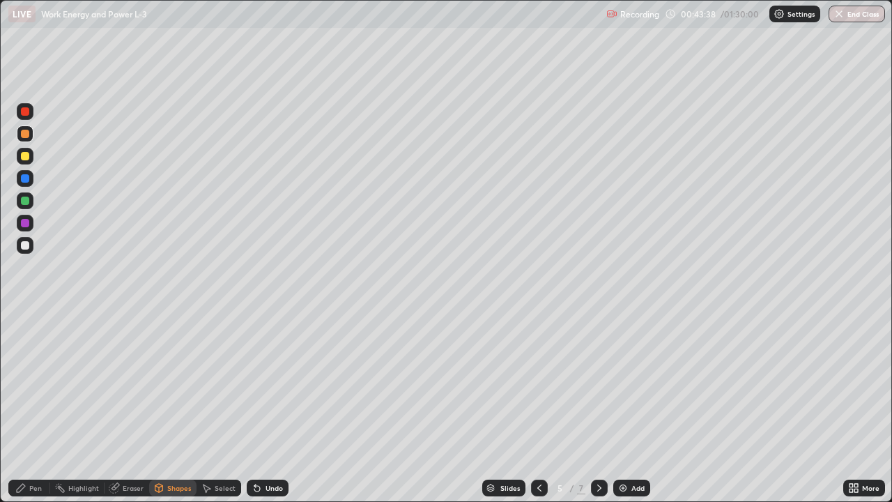
click at [25, 199] on div at bounding box center [25, 200] width 8 height 8
click at [34, 407] on div "Pen" at bounding box center [35, 487] width 13 height 7
click at [26, 244] on div at bounding box center [25, 245] width 8 height 8
click at [30, 155] on div at bounding box center [25, 156] width 17 height 17
click at [25, 245] on div at bounding box center [25, 245] width 8 height 8
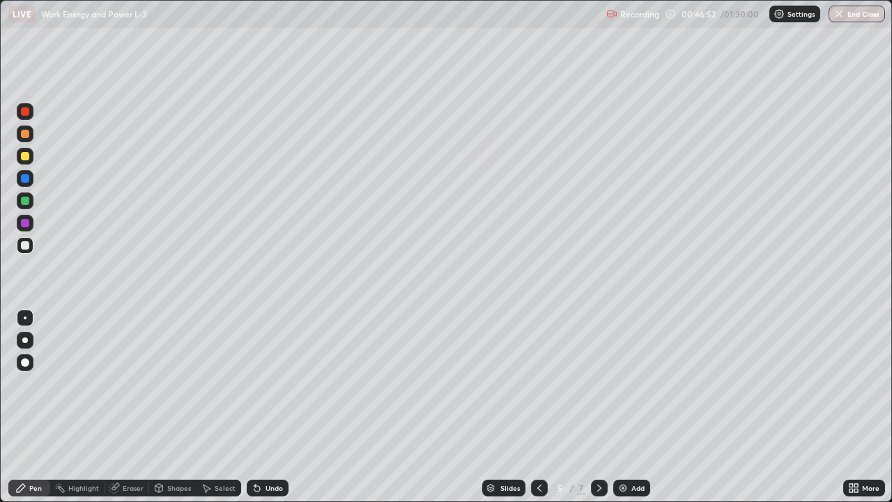
click at [265, 407] on div "Undo" at bounding box center [273, 487] width 17 height 7
click at [275, 407] on div "Undo" at bounding box center [273, 487] width 17 height 7
click at [274, 407] on div "Undo" at bounding box center [268, 487] width 42 height 17
click at [26, 200] on div at bounding box center [25, 200] width 8 height 8
click at [277, 407] on div "Undo" at bounding box center [273, 487] width 17 height 7
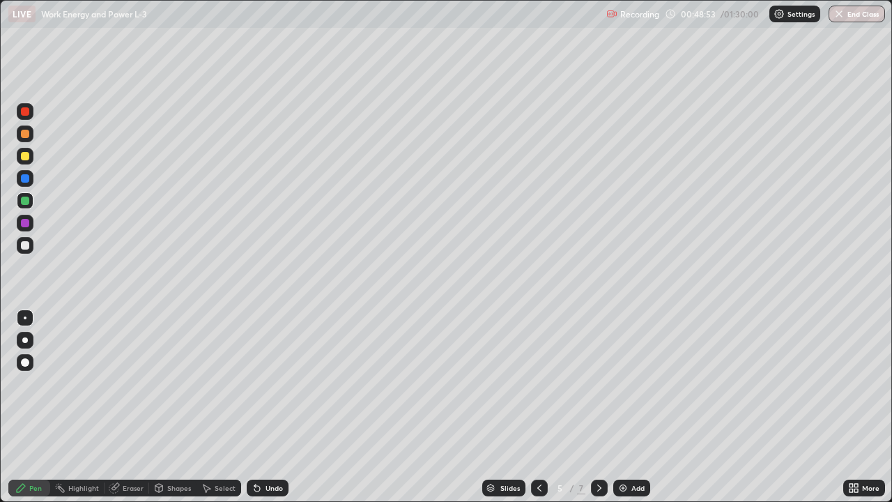
click at [26, 222] on div at bounding box center [25, 223] width 8 height 8
click at [598, 407] on icon at bounding box center [599, 487] width 11 height 11
click at [635, 407] on div "Add" at bounding box center [637, 487] width 13 height 7
click at [26, 137] on div at bounding box center [25, 134] width 8 height 8
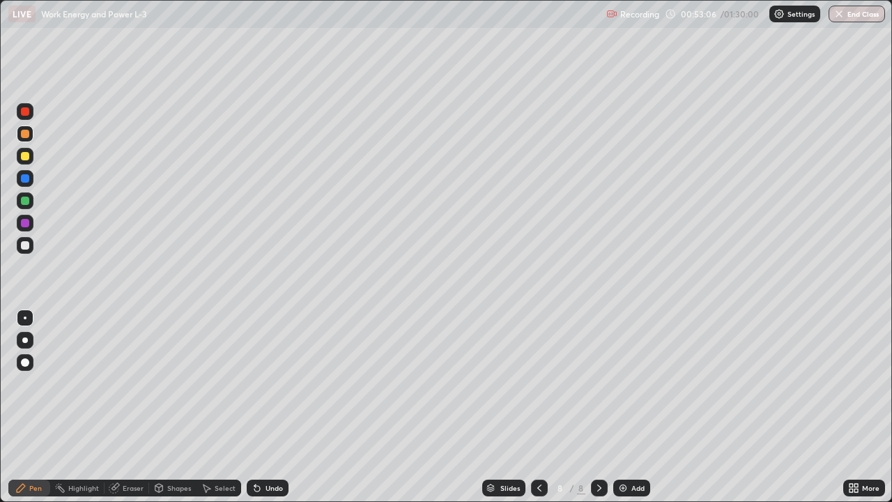
click at [26, 113] on div at bounding box center [25, 111] width 8 height 8
click at [23, 223] on div at bounding box center [25, 223] width 8 height 8
click at [24, 203] on div at bounding box center [25, 200] width 8 height 8
click at [24, 247] on div at bounding box center [25, 245] width 8 height 8
click at [28, 156] on div at bounding box center [25, 156] width 8 height 8
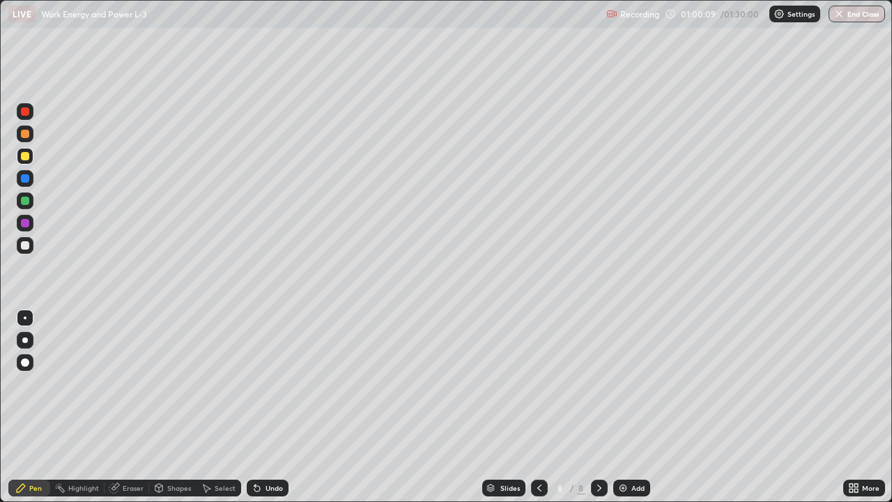
click at [635, 407] on div "Add" at bounding box center [637, 487] width 13 height 7
click at [25, 245] on div at bounding box center [25, 245] width 8 height 8
click at [29, 117] on div at bounding box center [25, 111] width 17 height 17
click at [181, 407] on div "Shapes" at bounding box center [179, 487] width 24 height 7
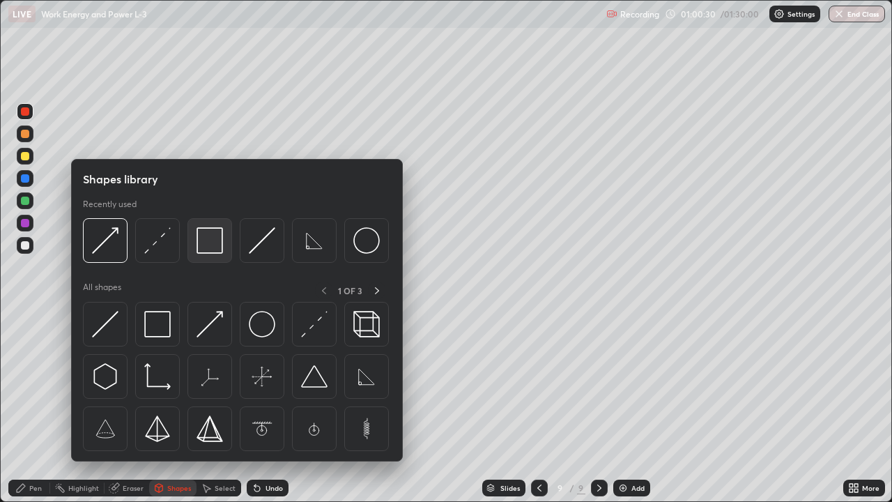
click at [215, 253] on img at bounding box center [209, 240] width 26 height 26
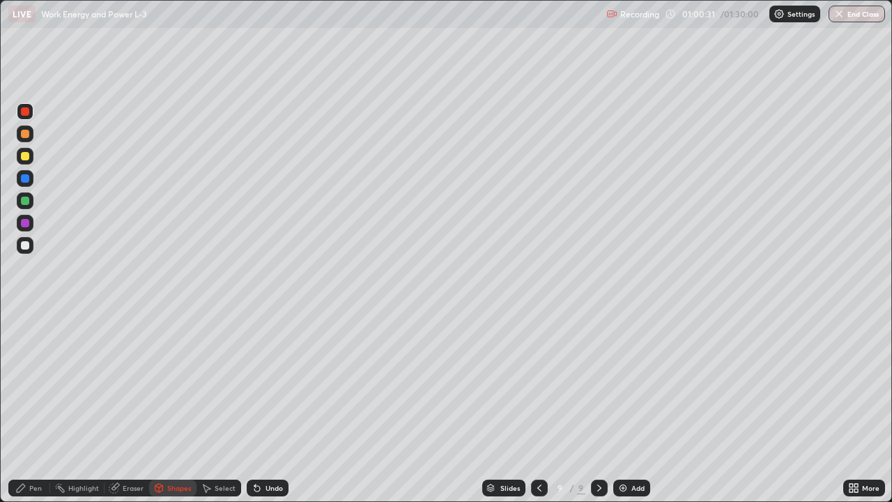
click at [25, 203] on div at bounding box center [25, 200] width 8 height 8
click at [24, 111] on div at bounding box center [25, 111] width 8 height 8
click at [24, 219] on div at bounding box center [25, 223] width 8 height 8
click at [171, 407] on div "Shapes" at bounding box center [179, 487] width 24 height 7
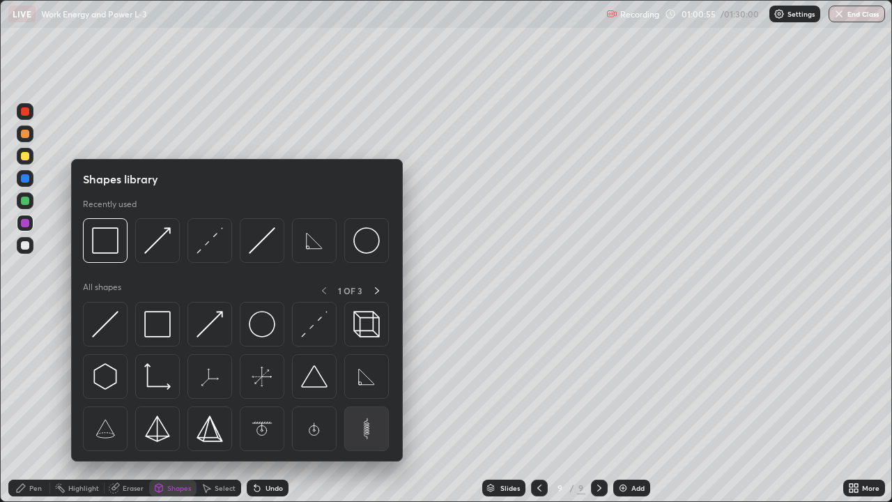
click at [360, 407] on img at bounding box center [366, 428] width 26 height 26
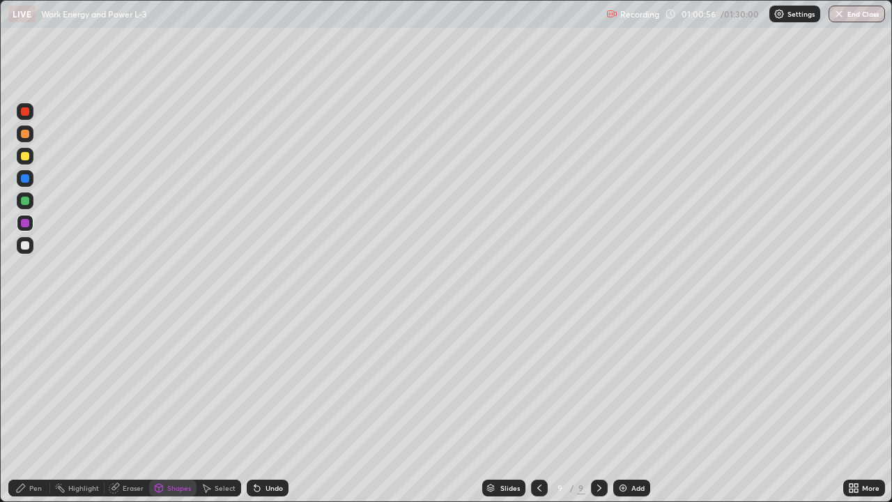
click at [24, 180] on div at bounding box center [25, 178] width 8 height 8
click at [176, 407] on div "Shapes" at bounding box center [179, 487] width 24 height 7
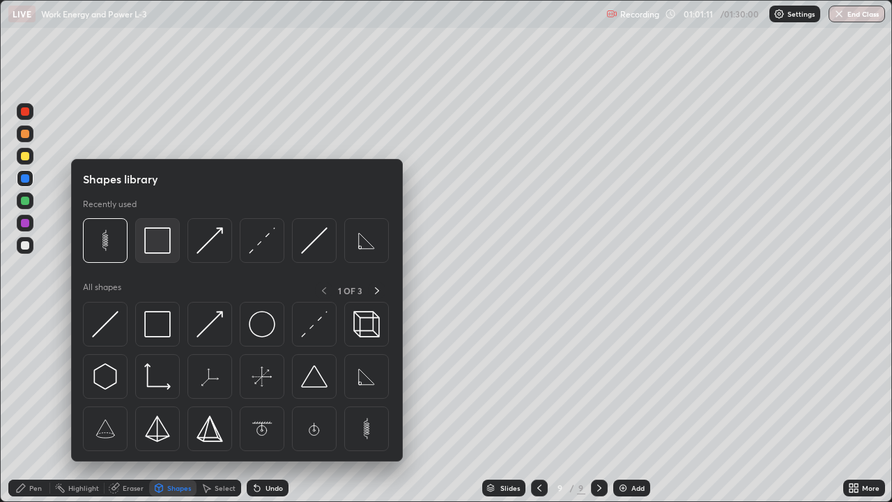
click at [155, 245] on img at bounding box center [157, 240] width 26 height 26
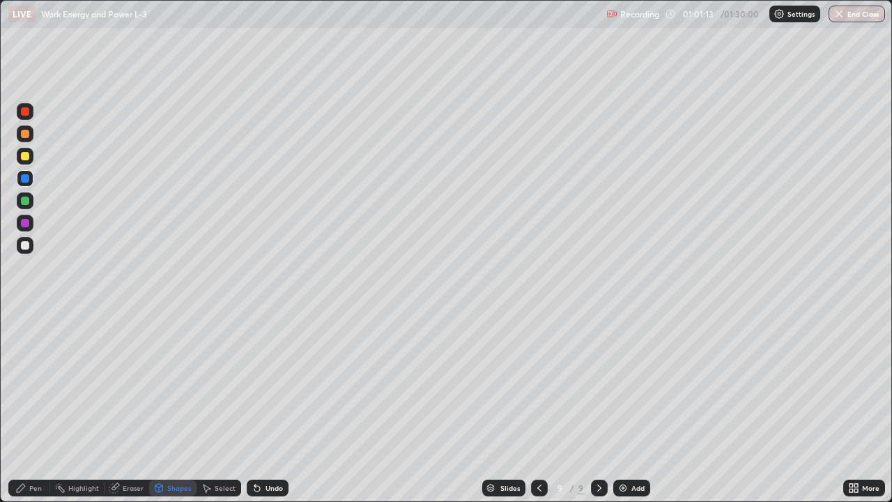
click at [21, 247] on div at bounding box center [25, 245] width 8 height 8
click at [28, 407] on div "Pen" at bounding box center [29, 487] width 42 height 17
click at [24, 135] on div at bounding box center [25, 134] width 8 height 8
click at [26, 249] on div at bounding box center [25, 245] width 8 height 8
click at [27, 114] on div at bounding box center [25, 111] width 8 height 8
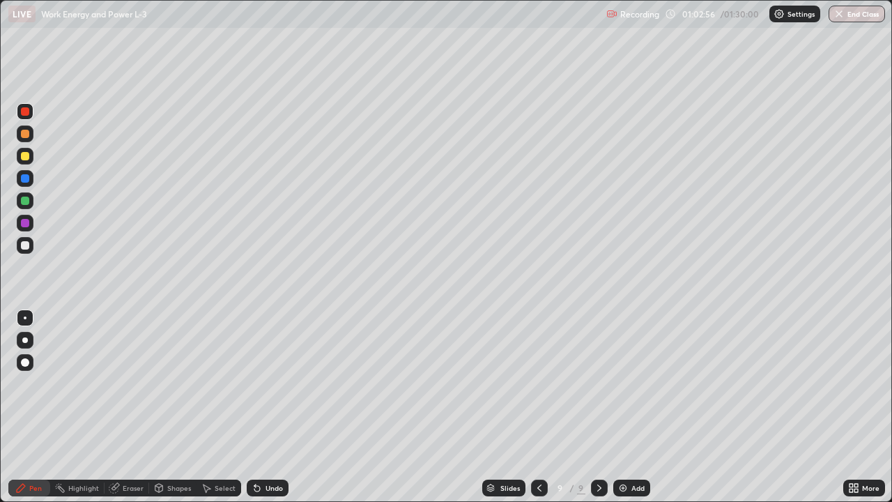
click at [27, 222] on div at bounding box center [25, 223] width 8 height 8
click at [26, 134] on div at bounding box center [25, 134] width 8 height 8
click at [25, 155] on div at bounding box center [25, 156] width 8 height 8
click at [222, 407] on div "Select" at bounding box center [225, 487] width 21 height 7
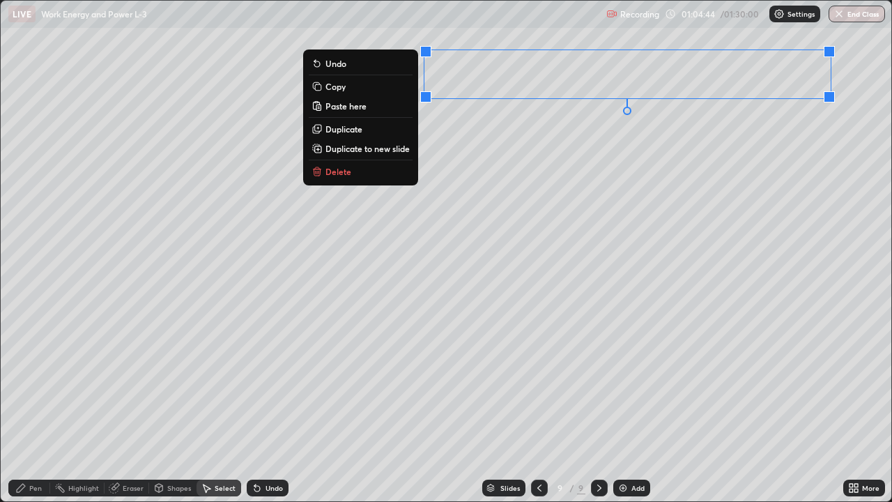
click at [353, 130] on p "Duplicate" at bounding box center [343, 128] width 37 height 11
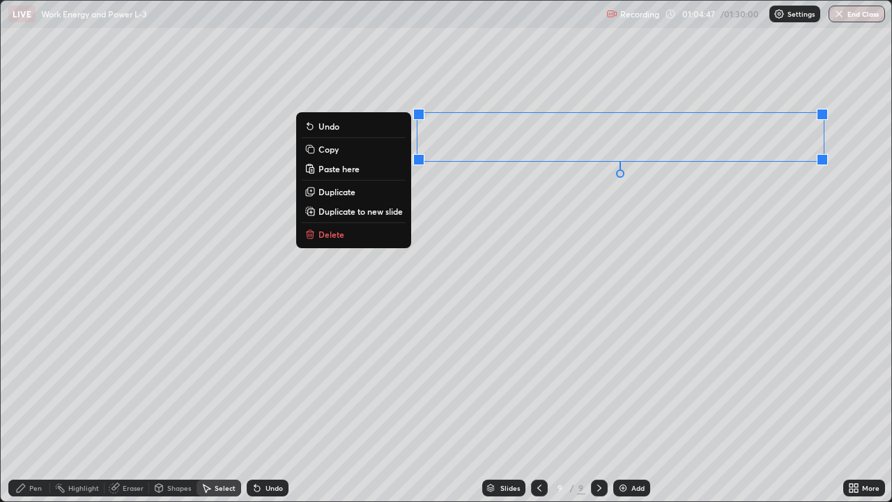
click at [537, 317] on div "0 ° Undo Copy Paste here Duplicate Duplicate to new slide Delete" at bounding box center [446, 251] width 890 height 500
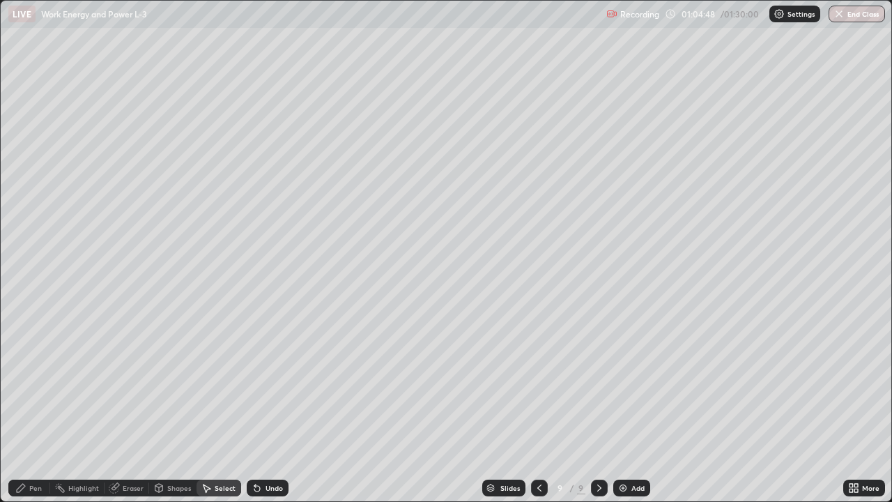
click at [40, 407] on div "Pen" at bounding box center [29, 487] width 42 height 17
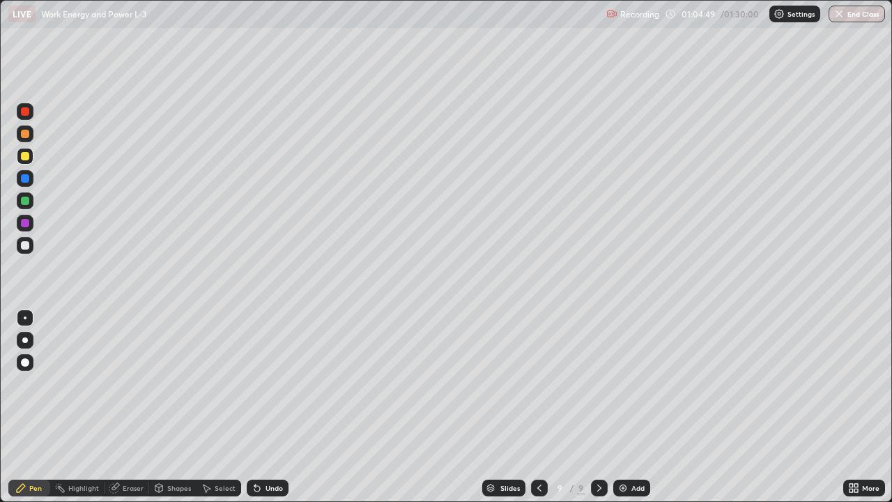
click at [176, 407] on div "Shapes" at bounding box center [179, 487] width 24 height 7
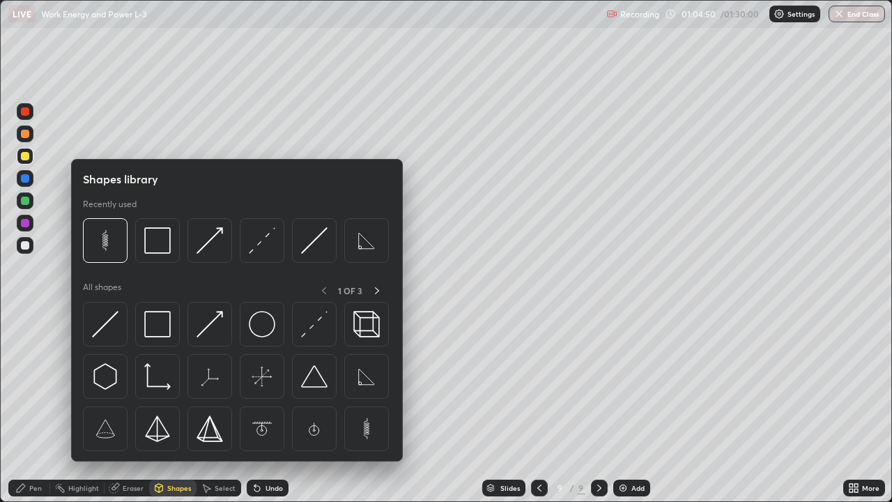
click at [134, 407] on div "Eraser" at bounding box center [133, 487] width 21 height 7
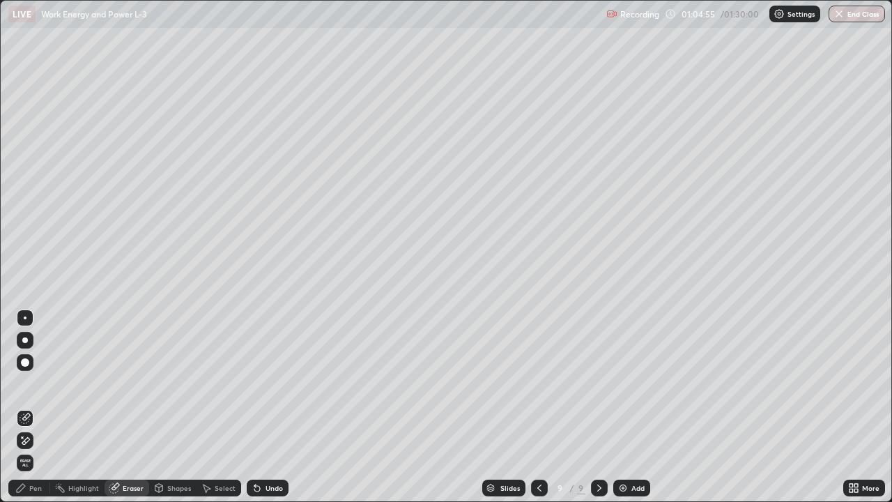
click at [33, 407] on div "Pen" at bounding box center [35, 487] width 13 height 7
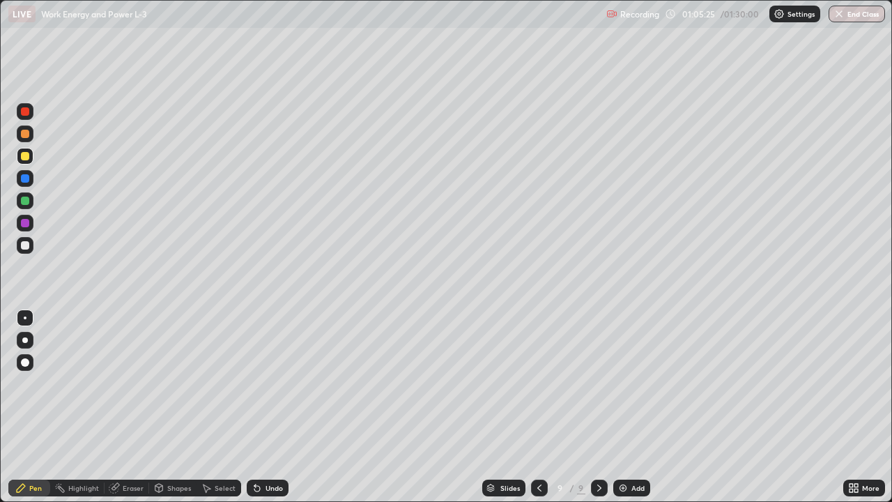
click at [220, 407] on div "Select" at bounding box center [225, 487] width 21 height 7
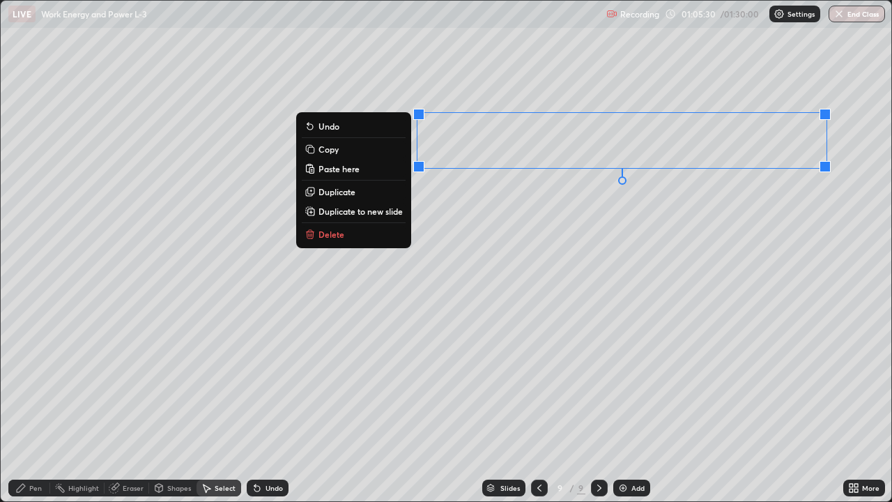
click at [337, 151] on button "Copy" at bounding box center [354, 149] width 104 height 17
click at [348, 195] on p "Duplicate" at bounding box center [336, 191] width 37 height 11
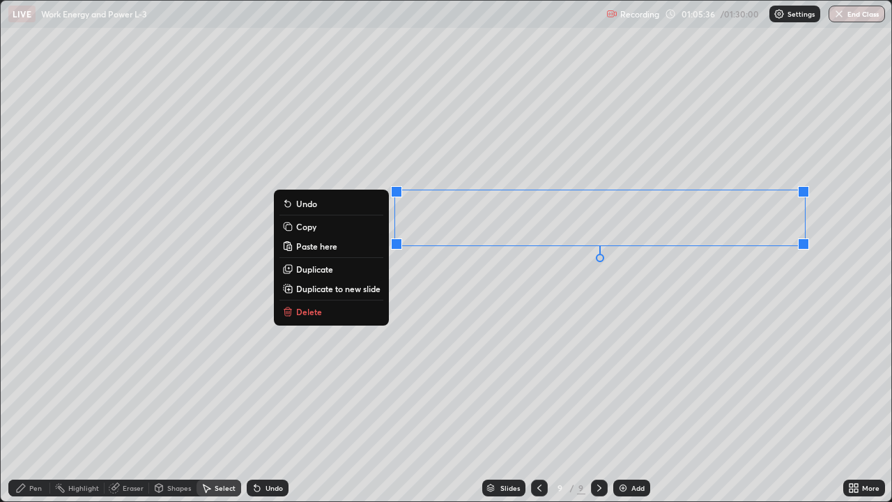
click at [525, 297] on div "0 ° Undo Copy Paste here Duplicate Duplicate to new slide Delete" at bounding box center [446, 251] width 890 height 500
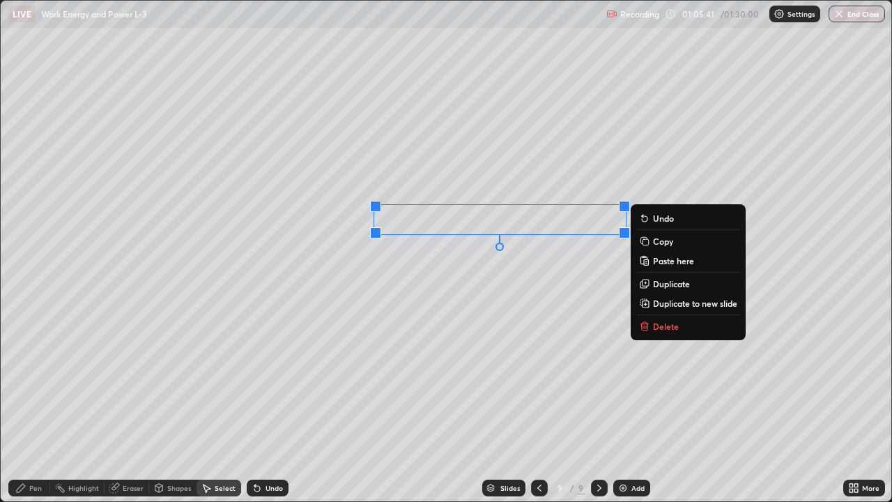
click at [523, 298] on div "0 ° Undo Copy Paste here Duplicate Duplicate to new slide Delete" at bounding box center [446, 251] width 890 height 500
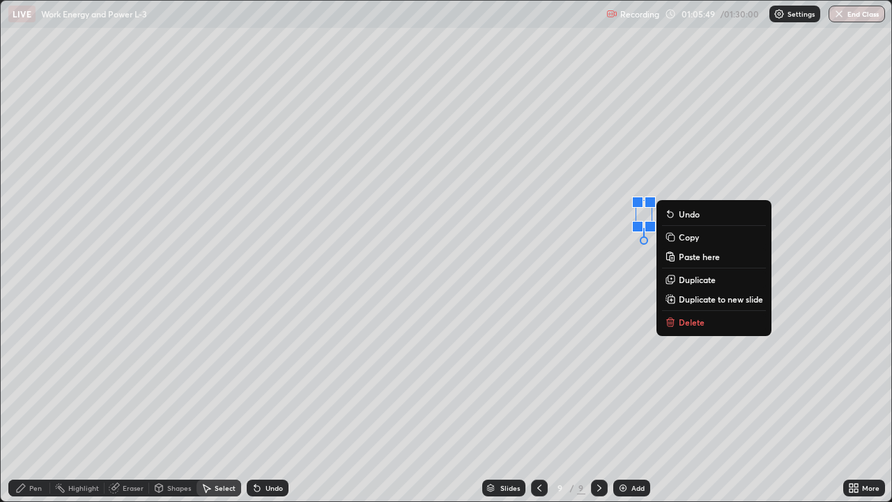
click at [621, 304] on div "0 ° Undo Copy Paste here Duplicate Duplicate to new slide Delete" at bounding box center [446, 251] width 890 height 500
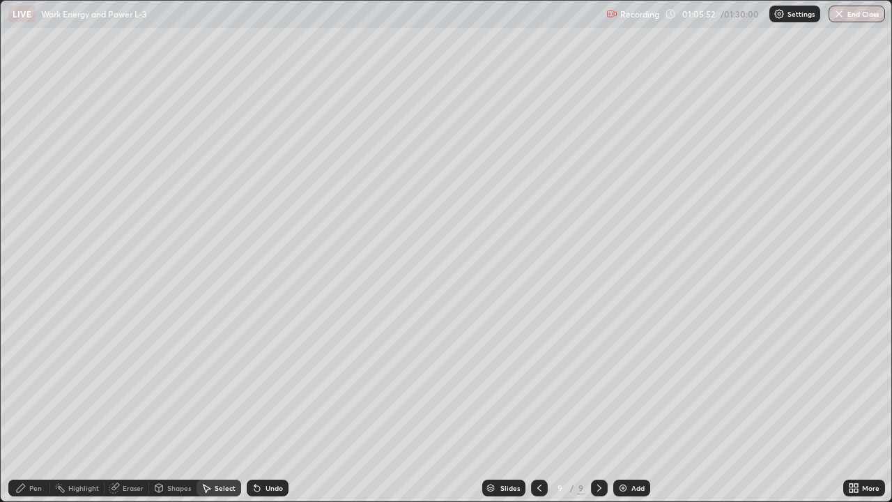
click at [172, 407] on div "Shapes" at bounding box center [172, 487] width 47 height 17
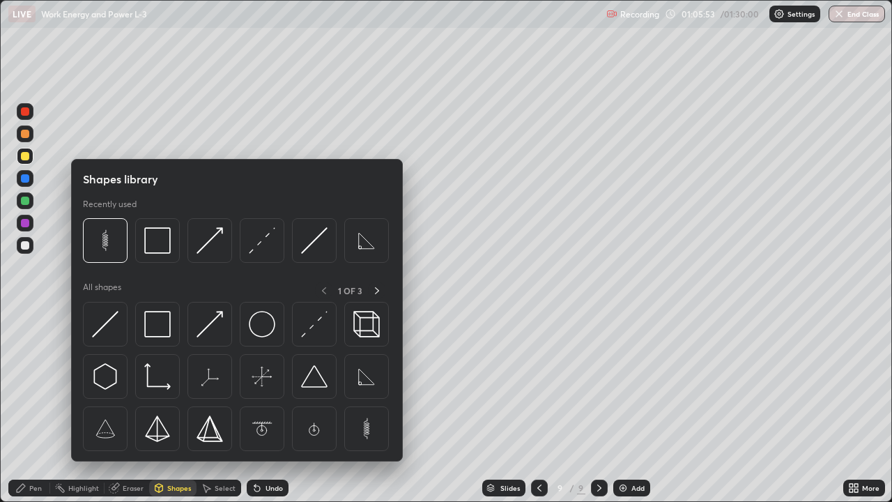
click at [22, 407] on icon at bounding box center [21, 488] width 8 height 8
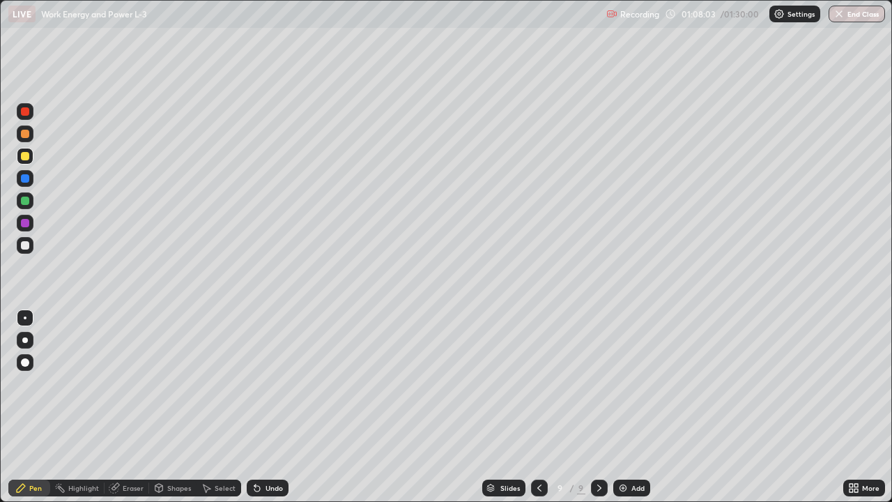
click at [633, 407] on div "Add" at bounding box center [637, 487] width 13 height 7
click at [22, 114] on div at bounding box center [25, 111] width 8 height 8
click at [25, 201] on div at bounding box center [25, 200] width 8 height 8
click at [26, 221] on div at bounding box center [25, 223] width 8 height 8
click at [543, 407] on div at bounding box center [538, 487] width 17 height 17
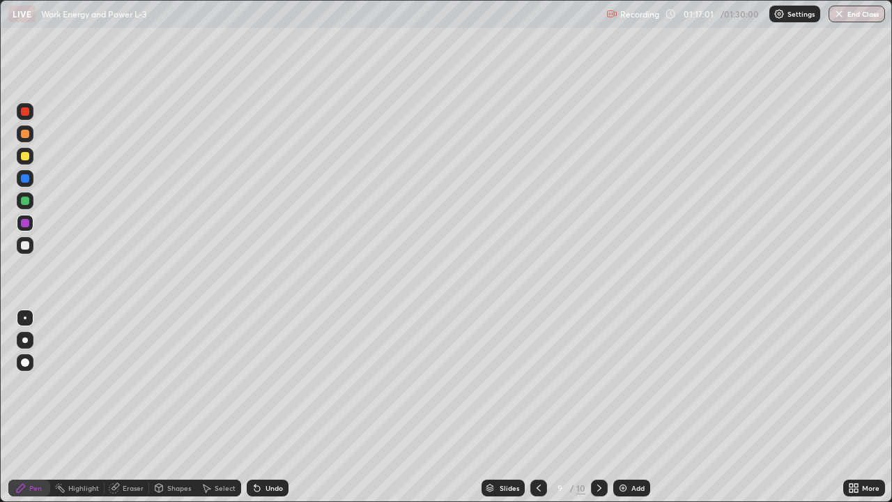
click at [598, 407] on icon at bounding box center [599, 487] width 11 height 11
click at [627, 407] on div "Add" at bounding box center [631, 487] width 37 height 17
click at [178, 407] on div "Shapes" at bounding box center [179, 487] width 24 height 7
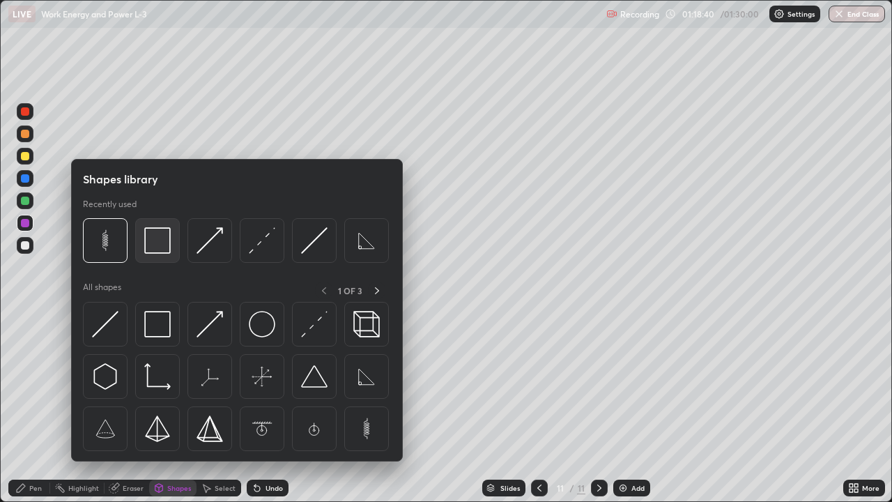
click at [160, 249] on img at bounding box center [157, 240] width 26 height 26
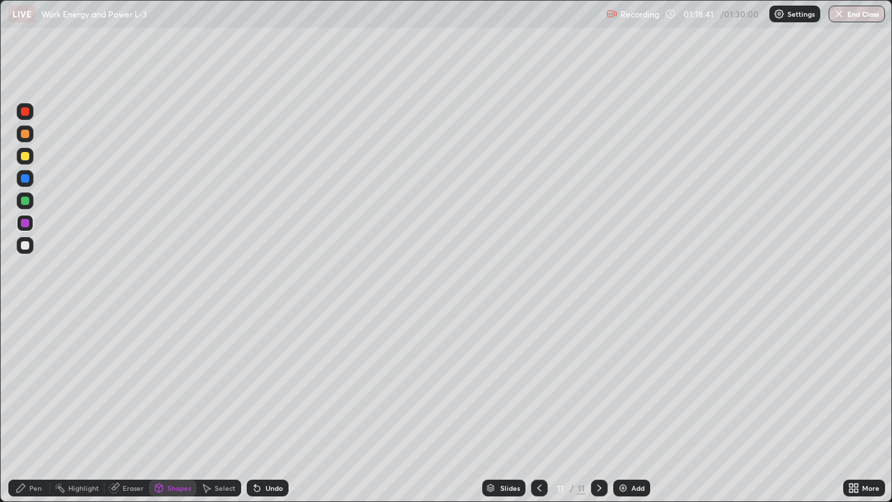
click at [27, 201] on div at bounding box center [25, 200] width 8 height 8
click at [180, 407] on div "Shapes" at bounding box center [172, 487] width 47 height 17
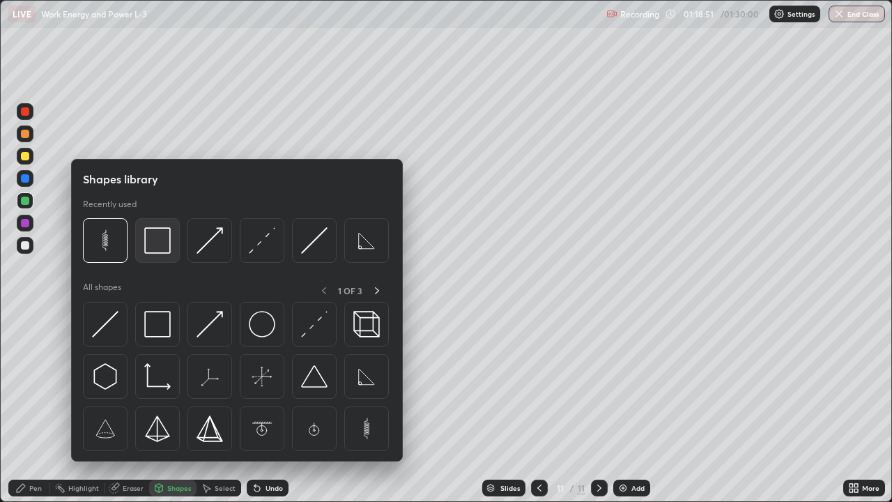
click at [163, 254] on img at bounding box center [157, 240] width 26 height 26
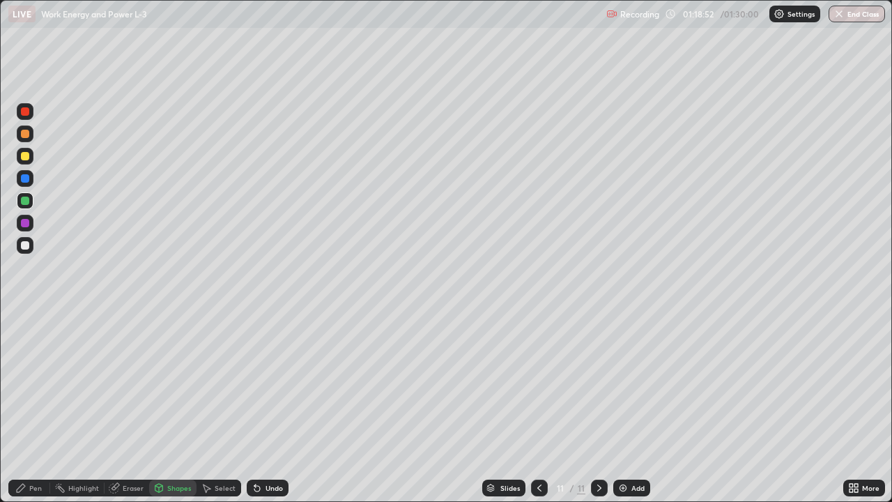
click at [27, 244] on div at bounding box center [25, 245] width 8 height 8
click at [26, 114] on div at bounding box center [25, 111] width 8 height 8
click at [176, 407] on div "Shapes" at bounding box center [179, 487] width 24 height 7
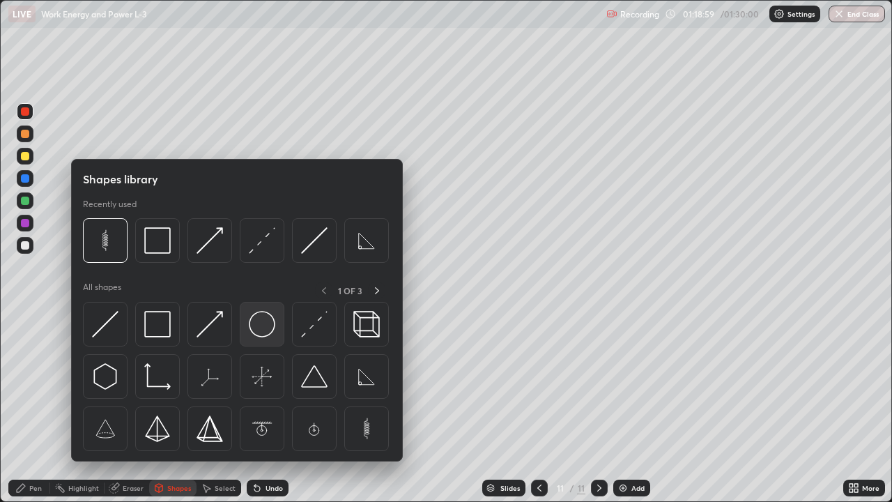
click at [258, 330] on img at bounding box center [262, 324] width 26 height 26
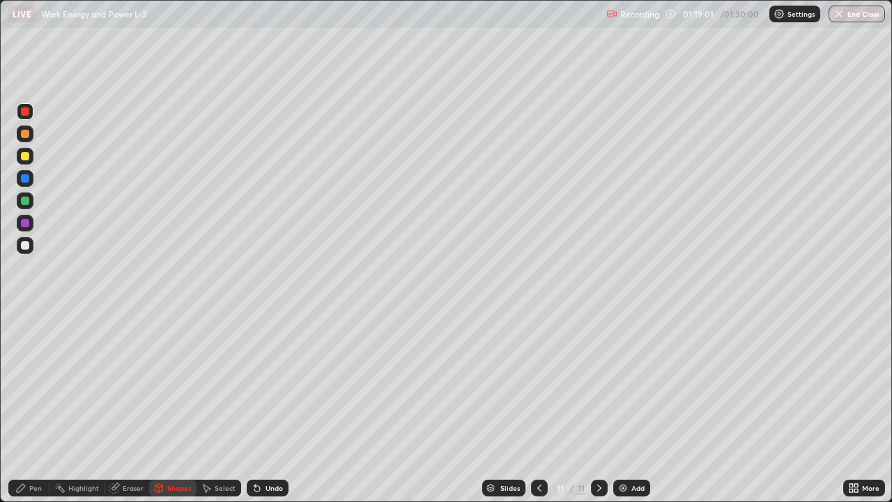
click at [26, 177] on div at bounding box center [25, 178] width 8 height 8
click at [217, 407] on div "Select" at bounding box center [225, 487] width 21 height 7
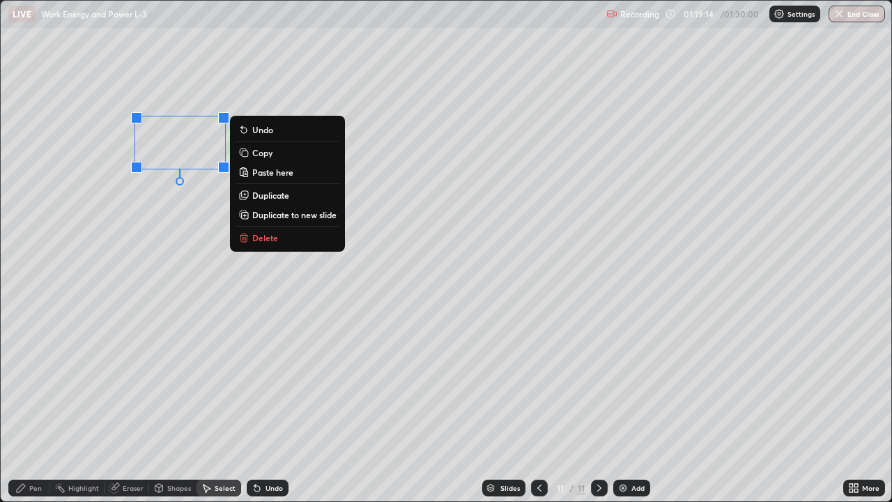
click at [274, 199] on p "Duplicate" at bounding box center [270, 195] width 37 height 11
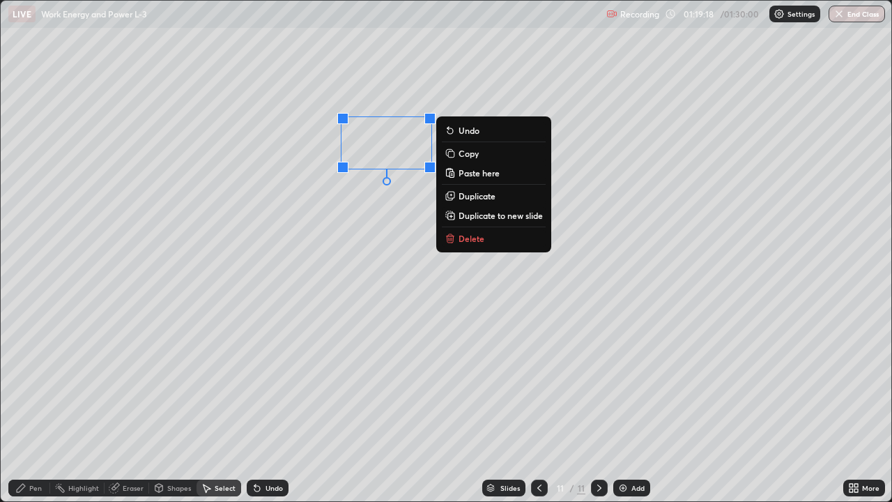
click at [292, 297] on div "0 ° Undo Copy Paste here Duplicate Duplicate to new slide Delete" at bounding box center [446, 251] width 890 height 500
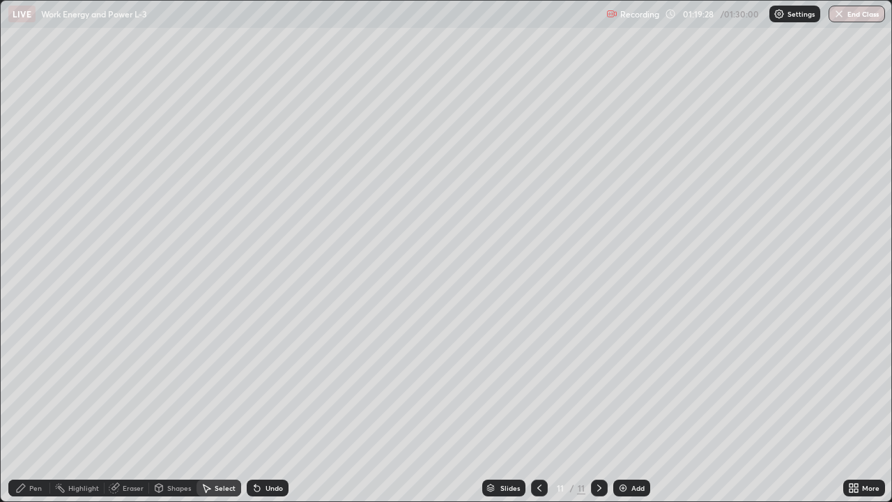
click at [33, 407] on div "Pen" at bounding box center [35, 487] width 13 height 7
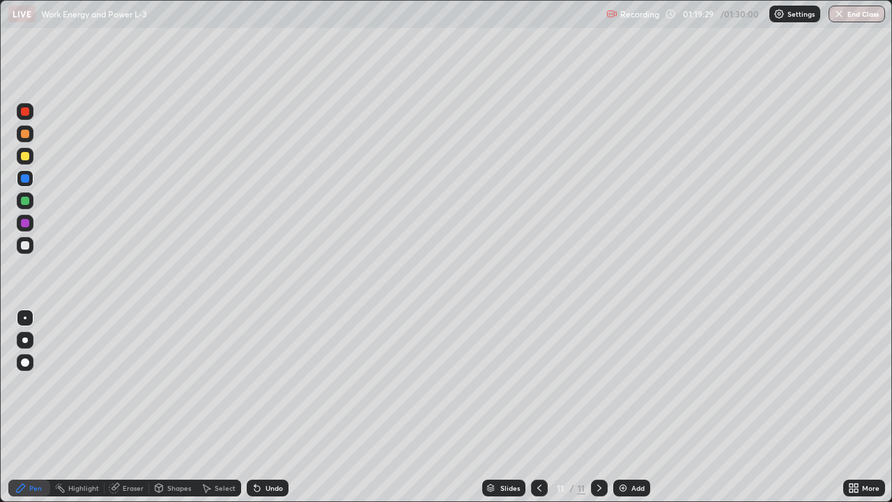
click at [25, 133] on div at bounding box center [25, 134] width 8 height 8
click at [176, 407] on div "Shapes" at bounding box center [179, 487] width 24 height 7
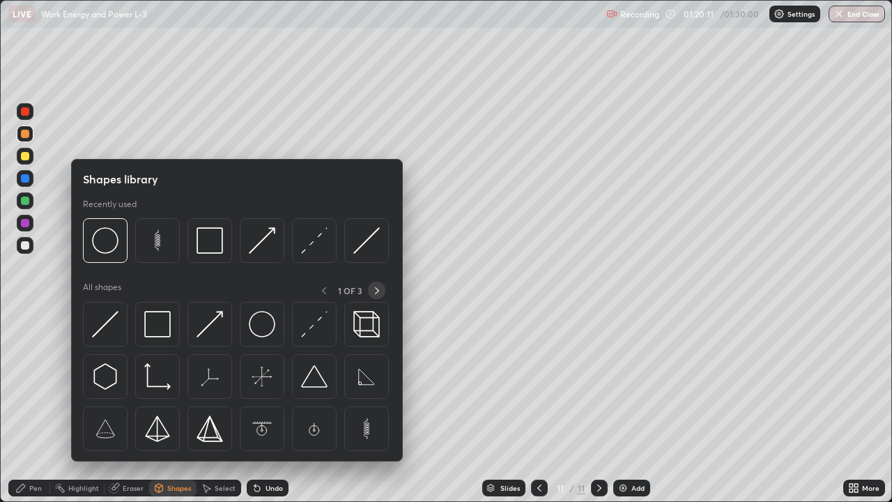
click at [376, 290] on icon at bounding box center [376, 290] width 11 height 11
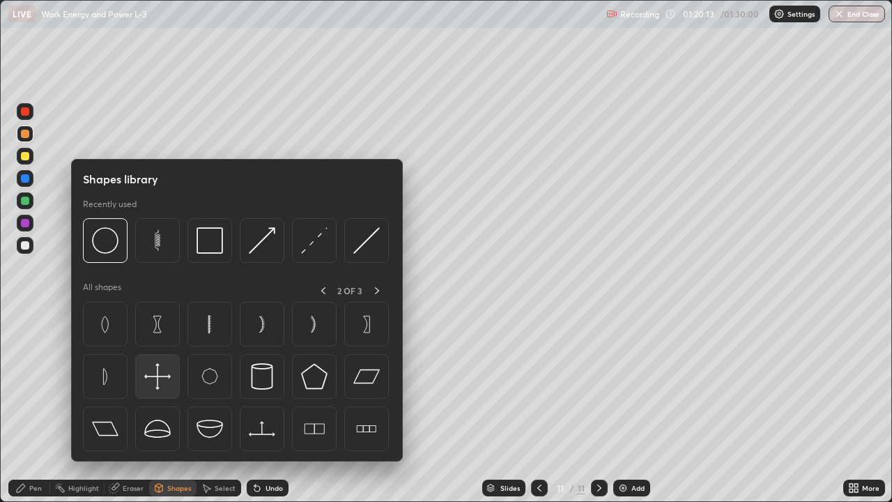
click at [159, 379] on img at bounding box center [157, 376] width 26 height 26
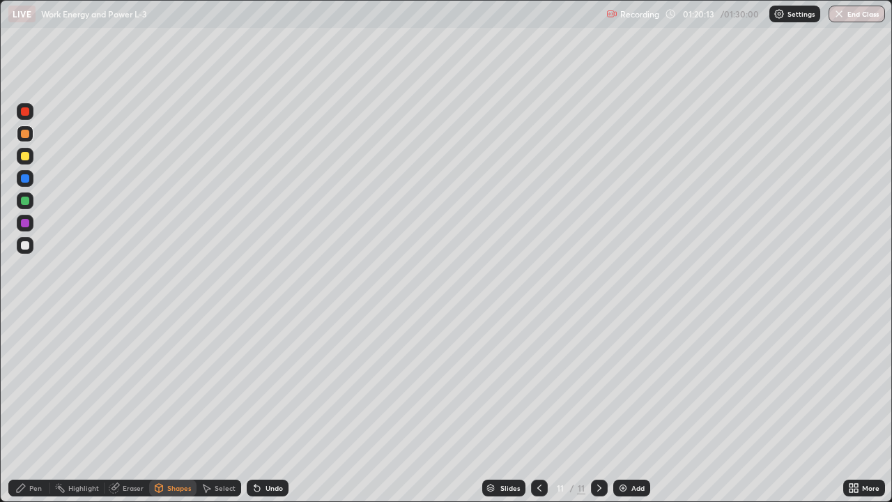
click at [25, 246] on div at bounding box center [25, 245] width 8 height 8
click at [35, 407] on div "Pen" at bounding box center [35, 487] width 13 height 7
click at [24, 110] on div at bounding box center [25, 111] width 8 height 8
click at [23, 246] on div at bounding box center [25, 245] width 8 height 8
click at [22, 132] on div at bounding box center [25, 134] width 8 height 8
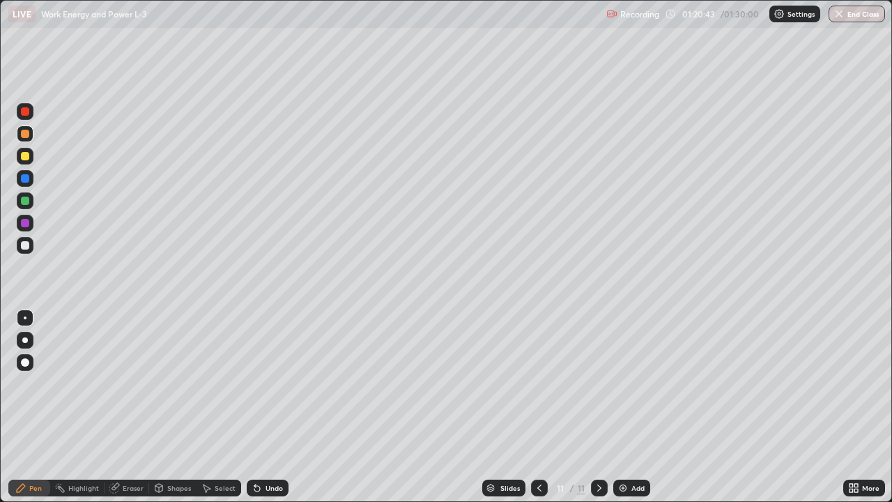
click at [24, 200] on div at bounding box center [25, 200] width 8 height 8
click at [24, 247] on div at bounding box center [25, 245] width 8 height 8
click at [187, 407] on div "Shapes" at bounding box center [179, 487] width 24 height 7
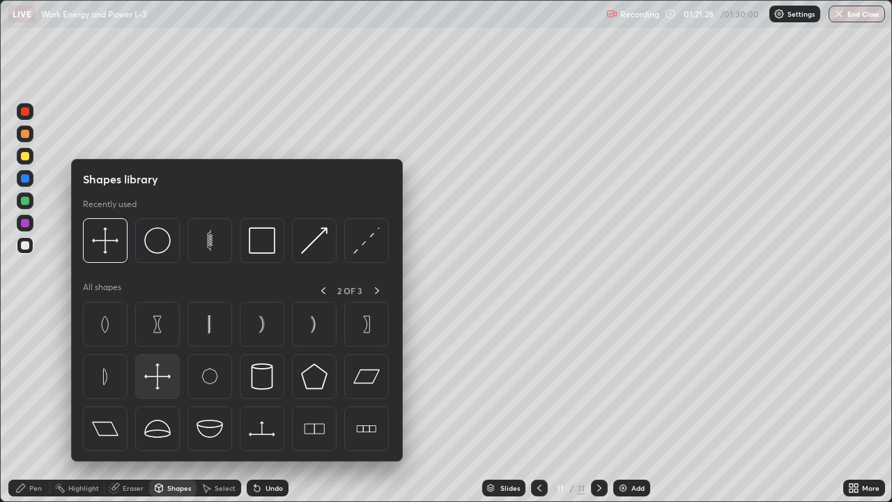
click at [158, 373] on img at bounding box center [157, 376] width 26 height 26
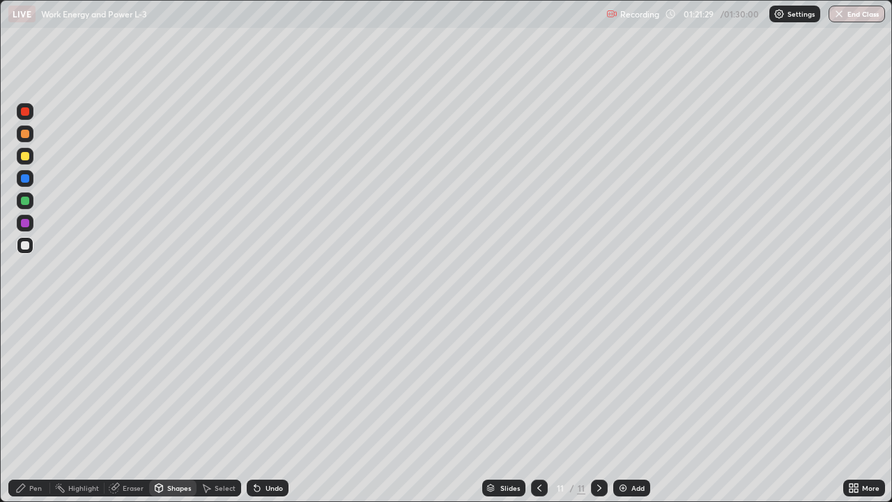
click at [27, 222] on div at bounding box center [25, 223] width 8 height 8
click at [36, 407] on div "Pen" at bounding box center [35, 487] width 13 height 7
click at [27, 245] on div at bounding box center [25, 245] width 8 height 8
click at [859, 10] on button "End Class" at bounding box center [856, 14] width 56 height 17
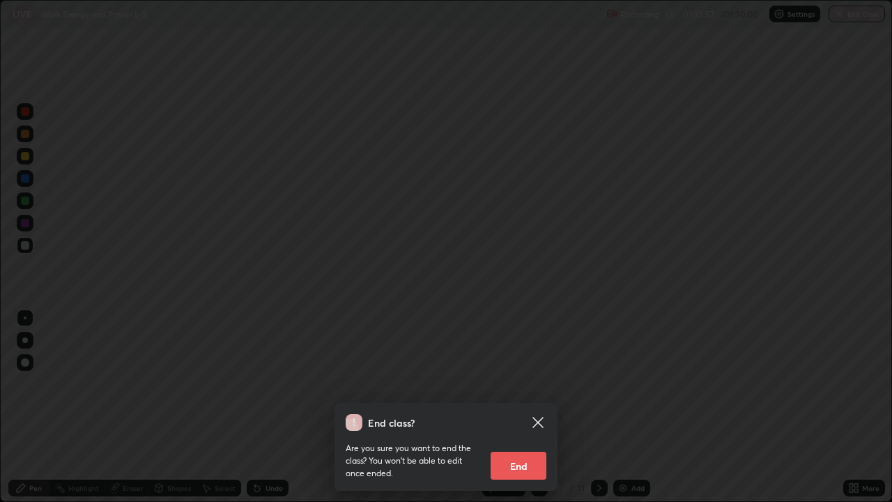
click at [539, 407] on button "End" at bounding box center [518, 465] width 56 height 28
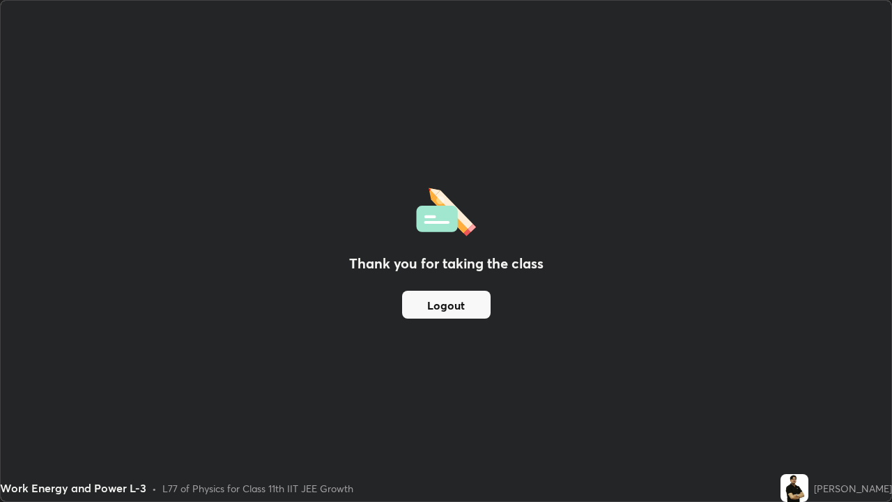
click at [449, 300] on button "Logout" at bounding box center [446, 305] width 88 height 28
click at [437, 308] on button "Logout" at bounding box center [446, 305] width 88 height 28
